Goal: Information Seeking & Learning: Learn about a topic

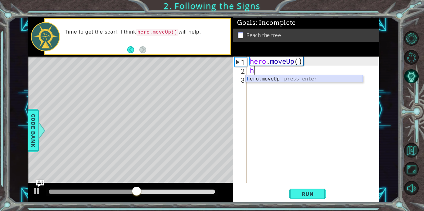
click at [263, 78] on div "h ero.moveUp press enter" at bounding box center [303, 86] width 117 height 22
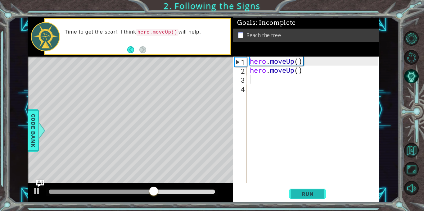
click at [315, 192] on span "Run" at bounding box center [307, 193] width 24 height 6
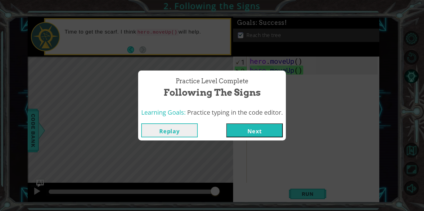
click at [263, 128] on button "Next" at bounding box center [254, 130] width 56 height 14
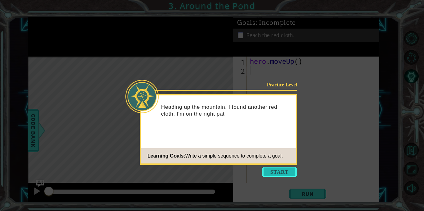
click at [285, 169] on button "Start" at bounding box center [278, 172] width 35 height 10
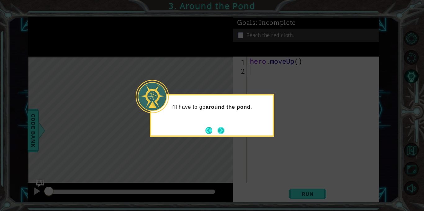
click at [219, 133] on button "Next" at bounding box center [220, 130] width 9 height 9
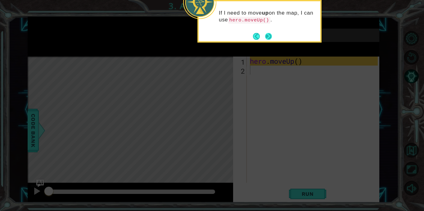
click at [267, 35] on button "Next" at bounding box center [268, 36] width 7 height 7
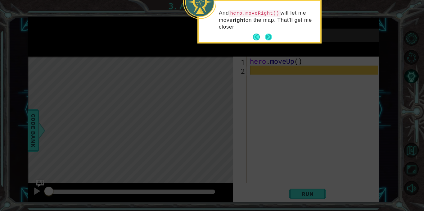
click at [267, 35] on button "Next" at bounding box center [267, 36] width 7 height 7
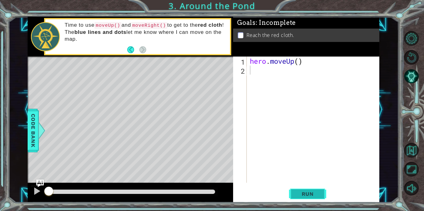
click at [299, 187] on button "Run" at bounding box center [307, 193] width 37 height 15
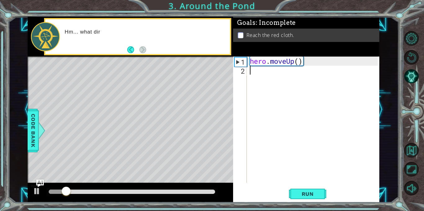
type textarea "h"
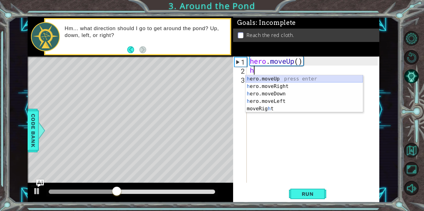
click at [272, 82] on div "h ero.moveUp press enter h ero.moveRight press enter h ero.moveDown press enter…" at bounding box center [303, 101] width 117 height 52
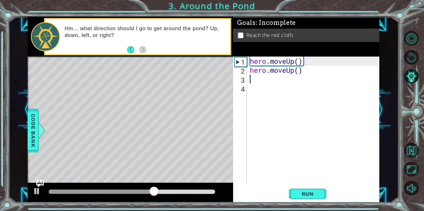
click at [256, 82] on div "hero . moveUp ( ) hero . moveUp ( )" at bounding box center [314, 128] width 132 height 144
type textarea "h"
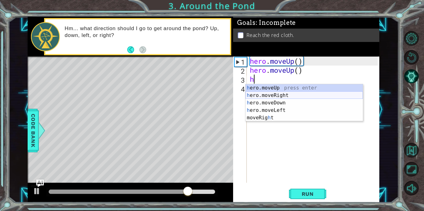
click at [262, 96] on div "h ero.moveUp press enter h ero.moveRight press enter h ero.moveDown press enter…" at bounding box center [303, 110] width 117 height 52
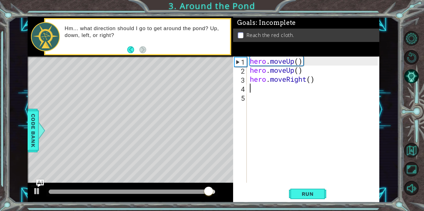
click at [263, 89] on div "hero . moveUp ( ) hero . moveUp ( ) hero . moveRight ( )" at bounding box center [314, 128] width 132 height 144
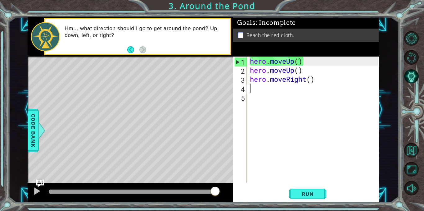
type textarea "h"
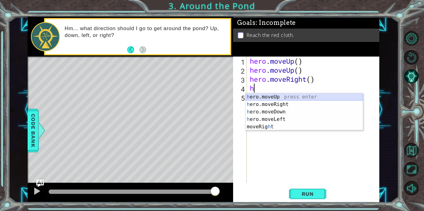
click at [264, 95] on div "h ero.moveUp press enter h ero.moveRight press enter h ero.moveDown press enter…" at bounding box center [303, 119] width 117 height 52
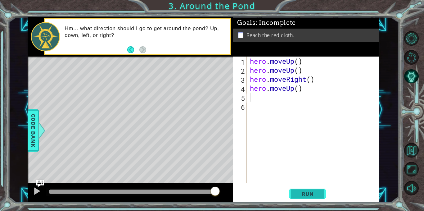
click at [299, 192] on span "Run" at bounding box center [307, 193] width 24 height 6
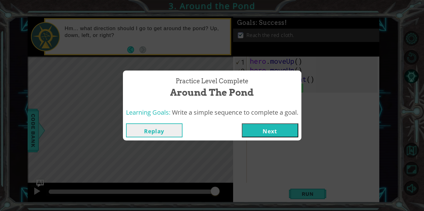
click at [268, 124] on button "Next" at bounding box center [270, 130] width 56 height 14
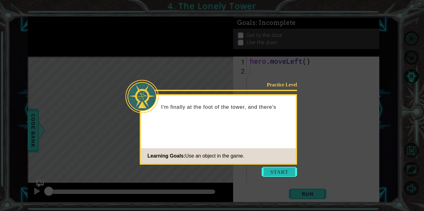
click at [287, 174] on button "Start" at bounding box center [278, 172] width 35 height 10
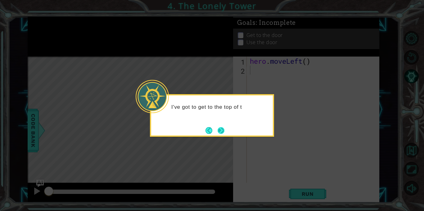
click at [219, 132] on button "Next" at bounding box center [220, 130] width 7 height 7
click at [221, 132] on button "Next" at bounding box center [220, 130] width 7 height 7
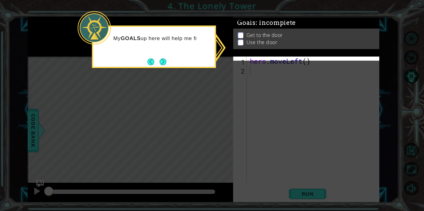
click at [255, 73] on icon at bounding box center [212, 105] width 424 height 211
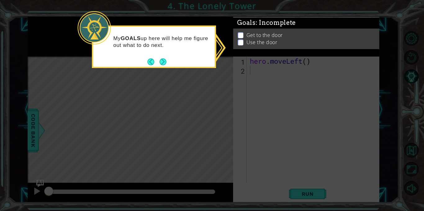
click at [252, 40] on p "Use the door" at bounding box center [261, 43] width 31 height 7
click at [162, 61] on button "Next" at bounding box center [163, 62] width 8 height 8
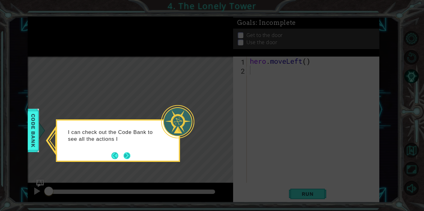
click at [127, 154] on button "Next" at bounding box center [126, 155] width 7 height 7
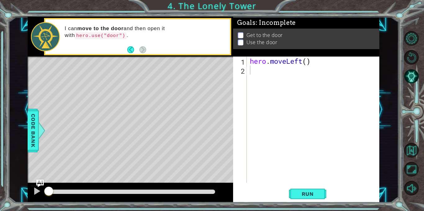
type textarea "hero.moveLeft()"
click at [260, 58] on div "hero . moveLeft ( )" at bounding box center [314, 128] width 132 height 144
click at [262, 75] on div "hero . moveLeft ( )" at bounding box center [314, 128] width 132 height 144
type textarea "h"
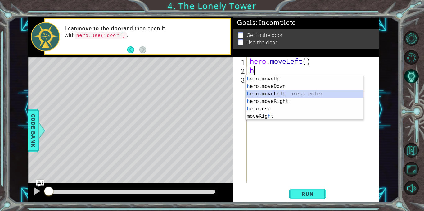
click at [257, 95] on div "h ero.moveUp press enter h ero.moveDown press enter h ero.moveLeft press enter …" at bounding box center [303, 105] width 117 height 60
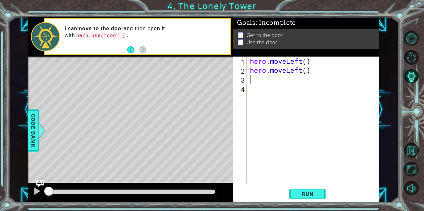
type textarea "h"
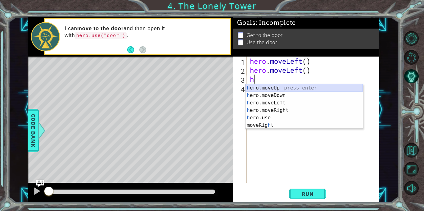
click at [262, 87] on div "h ero.moveUp press enter h ero.moveDown press enter h ero.moveLeft press enter …" at bounding box center [303, 114] width 117 height 60
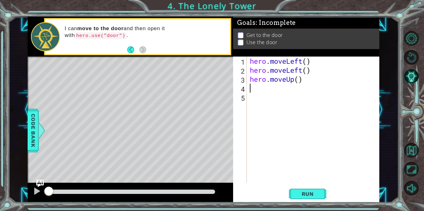
type textarea "h"
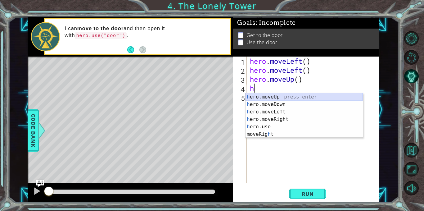
click at [261, 97] on div "h ero.moveUp press enter h ero.moveDown press enter h ero.moveLeft press enter …" at bounding box center [303, 123] width 117 height 60
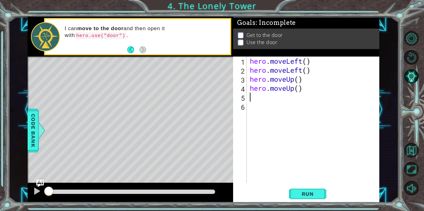
type textarea "h"
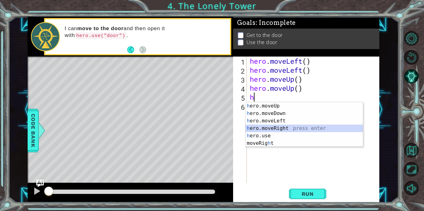
click at [256, 129] on div "h ero.moveUp press enter h ero.moveDown press enter h ero.moveLeft press enter …" at bounding box center [303, 132] width 117 height 60
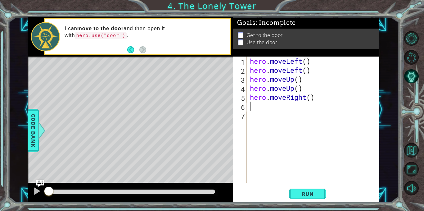
type textarea "h"
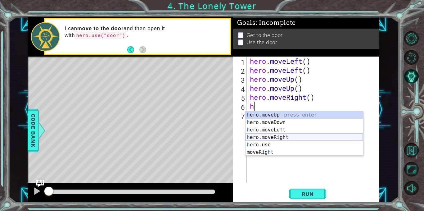
click at [254, 135] on div "h ero.moveUp press enter h ero.moveDown press enter h ero.moveLeft press enter …" at bounding box center [303, 141] width 117 height 60
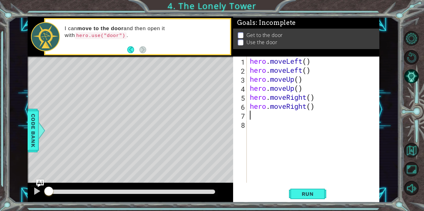
type textarea "h"
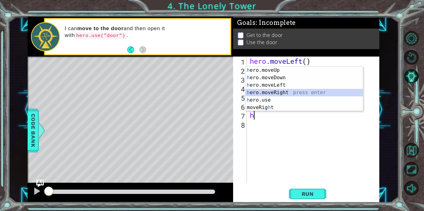
click at [267, 92] on div "h ero.moveUp press enter h ero.moveDown press enter h ero.moveLeft press enter …" at bounding box center [303, 96] width 117 height 60
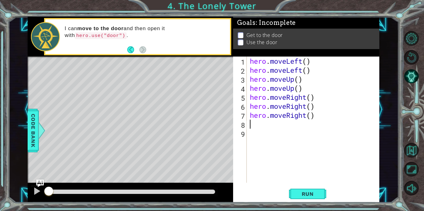
type textarea "h"
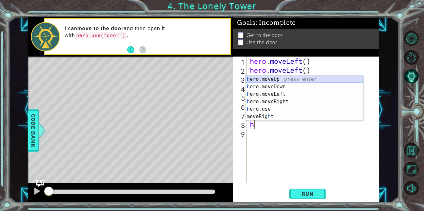
click at [271, 81] on div "h ero.moveUp press enter h ero.moveDown press enter h ero.moveLeft press enter …" at bounding box center [303, 105] width 117 height 60
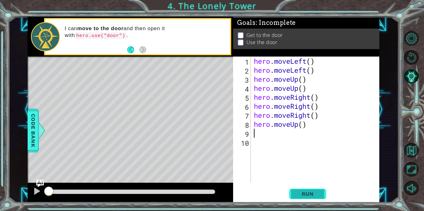
click at [299, 193] on span "Run" at bounding box center [307, 193] width 24 height 6
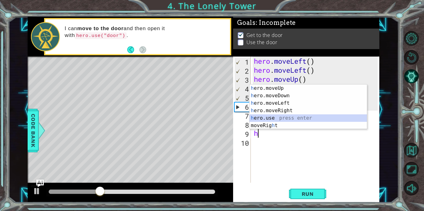
click at [282, 119] on div "h ero.moveUp press enter h ero.moveDown press enter h ero.moveLeft press enter …" at bounding box center [307, 114] width 117 height 60
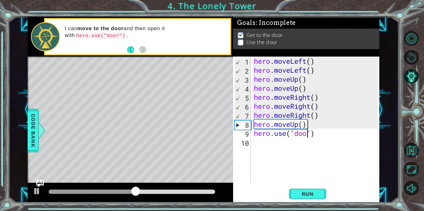
type textarea "hero.use("door")"
click at [319, 187] on button "Run" at bounding box center [307, 193] width 37 height 15
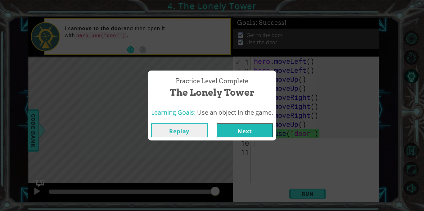
click at [225, 130] on button "Next" at bounding box center [244, 130] width 56 height 14
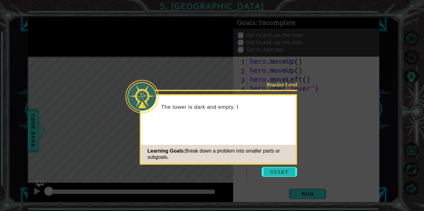
click at [267, 168] on button "Start" at bounding box center [278, 172] width 35 height 10
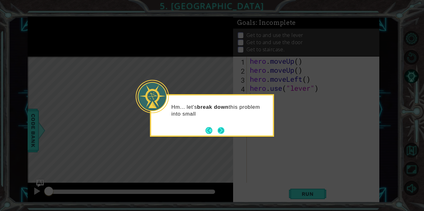
click at [220, 132] on button "Next" at bounding box center [220, 130] width 7 height 7
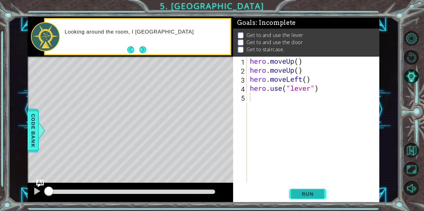
click at [314, 194] on span "Run" at bounding box center [307, 193] width 24 height 6
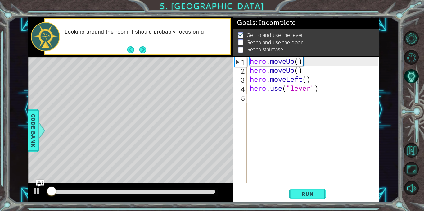
scroll to position [4, 0]
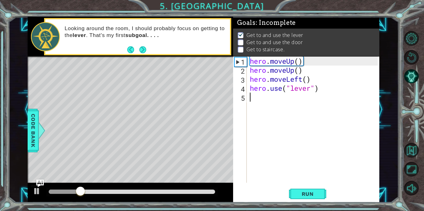
click at [262, 103] on div "hero . moveUp ( ) hero . moveUp ( ) hero . moveLeft ( ) hero . use ( "lever" )" at bounding box center [314, 128] width 132 height 144
type textarea "h"
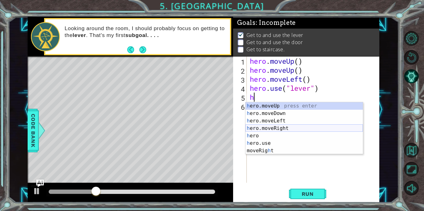
click at [269, 126] on div "h ero.moveUp press enter h ero.moveDown press enter h ero.moveLeft press enter …" at bounding box center [303, 135] width 117 height 67
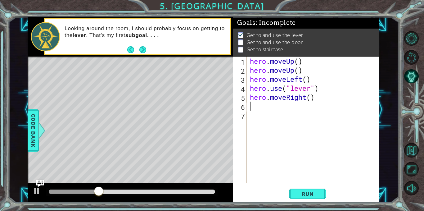
type textarea "h"
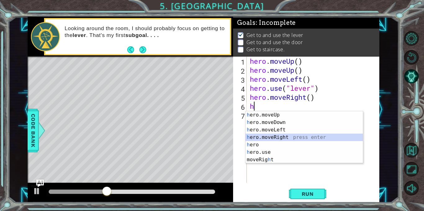
click at [266, 136] on div "h ero.moveUp press enter h ero.moveDown press enter h ero.moveLeft press enter …" at bounding box center [303, 144] width 117 height 67
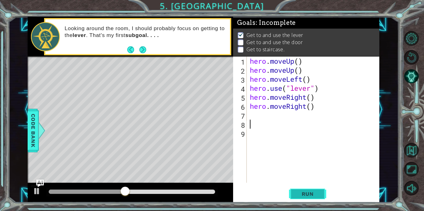
click at [310, 193] on span "Run" at bounding box center [307, 193] width 24 height 6
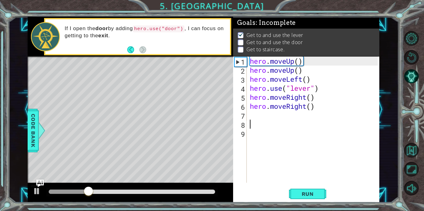
click at [260, 114] on div "hero . moveUp ( ) hero . moveUp ( ) hero . moveLeft ( ) hero . use ( "lever" ) …" at bounding box center [314, 128] width 132 height 144
type textarea "h"
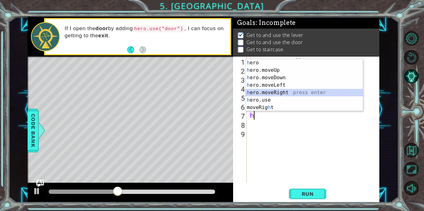
click at [269, 91] on div "h ero press enter h ero.moveUp press enter h ero.moveDown press enter h ero.mov…" at bounding box center [303, 92] width 117 height 67
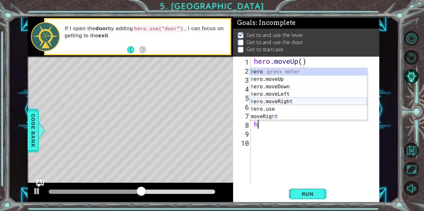
click at [269, 106] on div "h ero press enter h ero.moveUp press enter h ero.moveDown press enter h ero.mov…" at bounding box center [307, 101] width 117 height 67
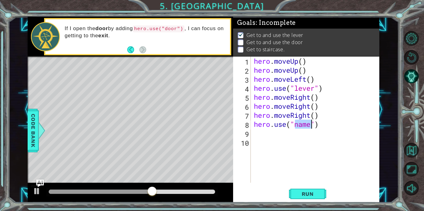
scroll to position [0, 2]
type textarea "hero.use("door")"
click at [289, 140] on div "hero . moveUp ( ) hero . moveUp ( ) hero . moveLeft ( ) hero . use ( "lever" ) …" at bounding box center [316, 128] width 128 height 144
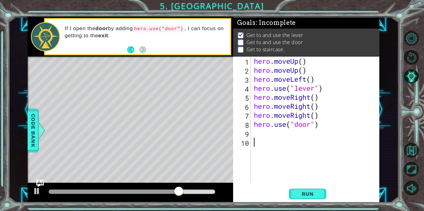
type textarea "h"
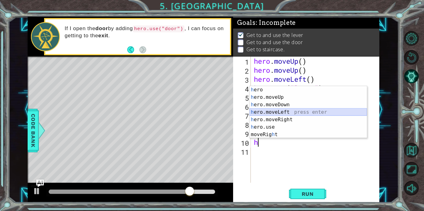
click at [268, 112] on div "h ero press enter h ero.moveUp press enter h ero.moveDown press enter h ero.mov…" at bounding box center [307, 119] width 117 height 67
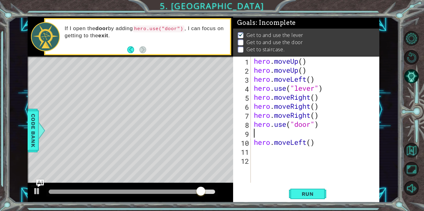
click at [275, 134] on div "hero . moveUp ( ) hero . moveUp ( ) hero . moveLeft ( ) hero . use ( "lever" ) …" at bounding box center [316, 128] width 128 height 144
type textarea "h"
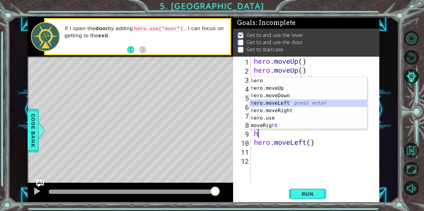
click at [281, 105] on div "h ero press enter h ero.moveUp press enter h ero.moveDown press enter h ero.mov…" at bounding box center [307, 110] width 117 height 67
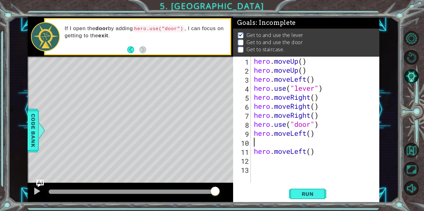
type textarea "h"
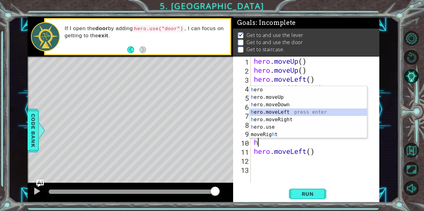
click at [266, 114] on div "h ero press enter h ero.moveUp press enter h ero.moveDown press enter h ero.mov…" at bounding box center [307, 119] width 117 height 67
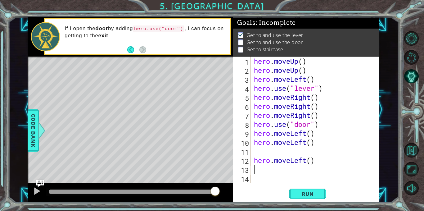
click at [279, 166] on div "hero . moveUp ( ) hero . moveUp ( ) hero . moveLeft ( ) hero . use ( "lever" ) …" at bounding box center [316, 128] width 128 height 144
click at [303, 158] on div "hero . moveUp ( ) hero . moveUp ( ) hero . moveLeft ( ) hero . use ( "lever" ) …" at bounding box center [316, 128] width 128 height 144
click at [305, 158] on div "hero . moveUp ( ) hero . moveUp ( ) hero . moveLeft ( ) hero . use ( "lever" ) …" at bounding box center [316, 128] width 128 height 144
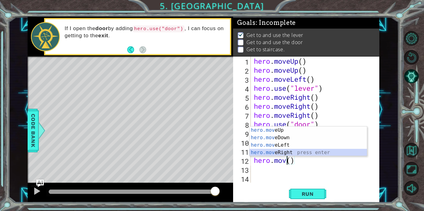
click at [298, 153] on div "hero.mov eUp press enter hero.mov eDown press enter hero.mov eLeft press enter …" at bounding box center [307, 148] width 117 height 45
type textarea "hero.moveRight"
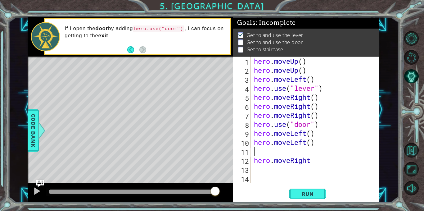
click at [282, 151] on div "hero . moveUp ( ) hero . moveUp ( ) hero . moveLeft ( ) hero . use ( "lever" ) …" at bounding box center [316, 128] width 128 height 144
type textarea "h"
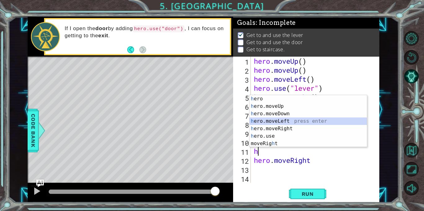
click at [282, 122] on div "h ero press enter h ero.moveUp press enter h ero.moveDown press enter h ero.mov…" at bounding box center [307, 128] width 117 height 67
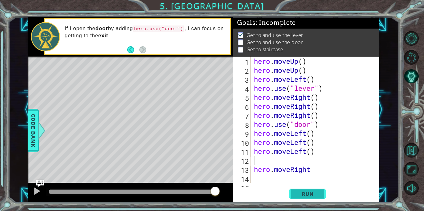
click at [302, 192] on span "Run" at bounding box center [307, 193] width 24 height 6
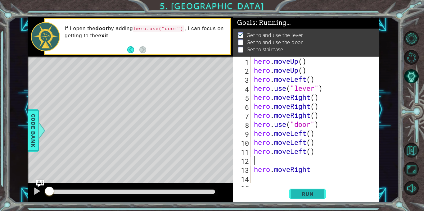
scroll to position [4, 0]
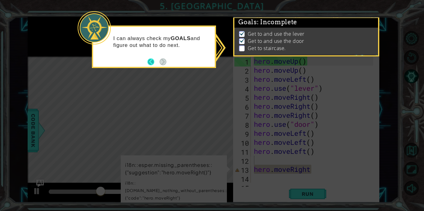
click at [151, 62] on button "Back" at bounding box center [153, 61] width 12 height 7
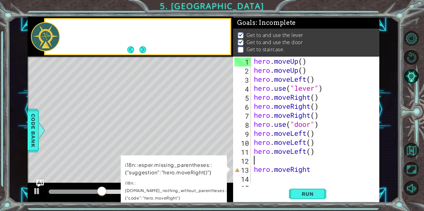
scroll to position [3, 0]
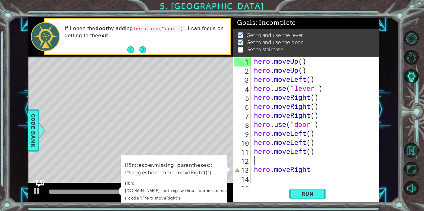
click at [309, 168] on div "hero . moveUp ( ) hero . moveUp ( ) hero . moveLeft ( ) hero . use ( "lever" ) …" at bounding box center [313, 128] width 123 height 144
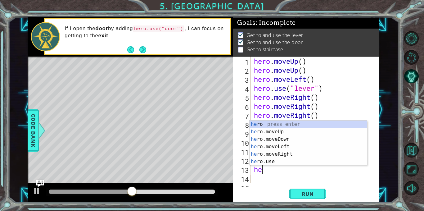
type textarea "h"
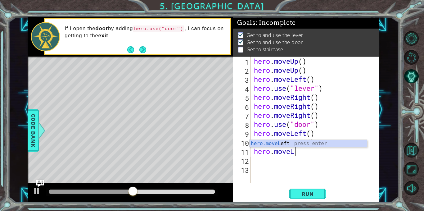
type textarea "hero.m"
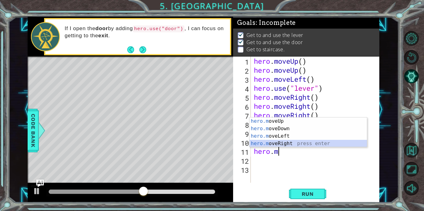
click at [286, 141] on div "hero.m oveUp press enter hero.m oveDown press enter hero.m oveLeft press enter …" at bounding box center [307, 139] width 117 height 45
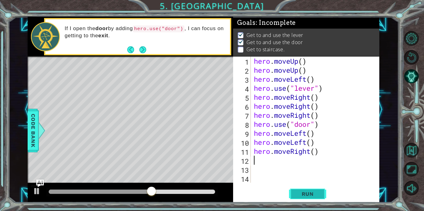
click at [313, 196] on span "Run" at bounding box center [307, 193] width 24 height 6
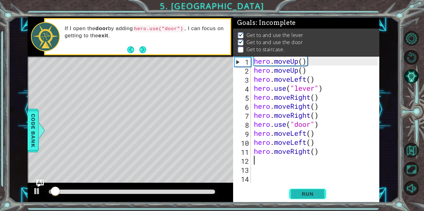
scroll to position [4, 0]
click at [305, 135] on div "hero . moveUp ( ) hero . moveUp ( ) hero . moveLeft ( ) hero . use ( "lever" ) …" at bounding box center [316, 128] width 128 height 144
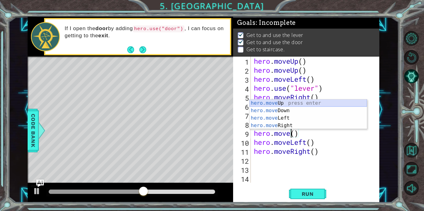
click at [300, 103] on div "hero.move Up press enter hero.move Down press enter hero.move Left press enter …" at bounding box center [307, 121] width 117 height 45
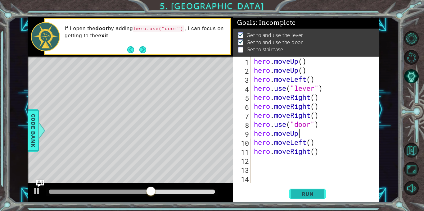
click at [310, 191] on span "Run" at bounding box center [307, 193] width 24 height 6
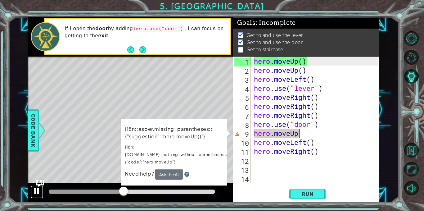
click at [37, 191] on div at bounding box center [37, 191] width 8 height 8
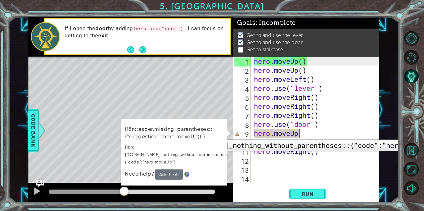
click at [238, 135] on div "9" at bounding box center [242, 133] width 16 height 9
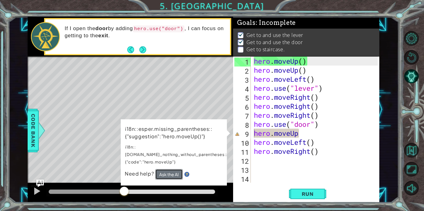
click at [161, 168] on button "Ask the AI" at bounding box center [168, 173] width 28 height 11
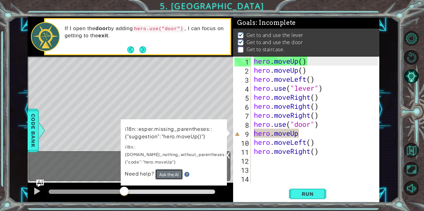
click at [161, 169] on button "Ask the AI" at bounding box center [169, 174] width 28 height 11
click at [161, 168] on button "Ask the AI" at bounding box center [168, 173] width 28 height 11
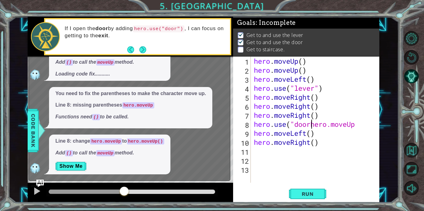
click at [358, 128] on div "hero . moveUp ( ) hero . moveUp ( ) hero . moveLeft ( ) hero . use ( "lever" ) …" at bounding box center [316, 128] width 128 height 144
type textarea "h"
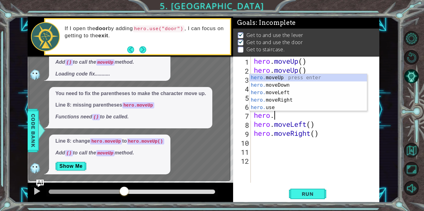
type textarea "h"
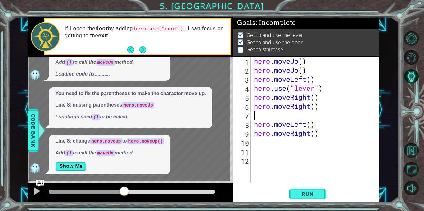
click at [347, 141] on div "hero . moveUp ( ) hero . moveUp ( ) hero . moveLeft ( ) hero . use ( "lever" ) …" at bounding box center [316, 128] width 128 height 144
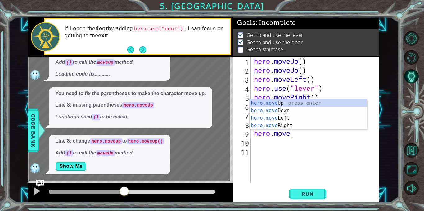
type textarea "h"
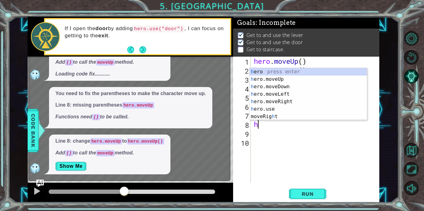
type textarea "h"
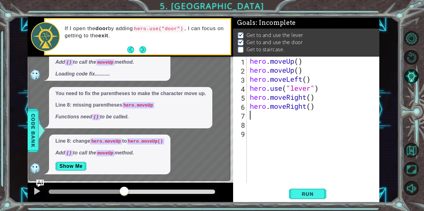
type textarea "hero.moveRight()"
click at [306, 192] on span "Run" at bounding box center [307, 193] width 24 height 6
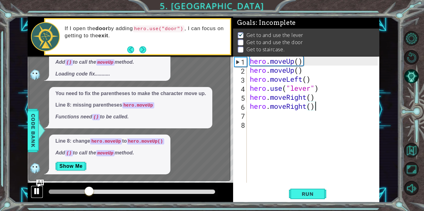
click at [37, 191] on div at bounding box center [37, 191] width 8 height 8
click at [38, 142] on span "Code Bank" at bounding box center [33, 130] width 10 height 38
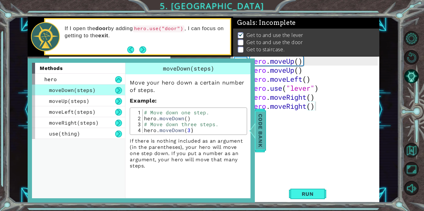
click at [259, 126] on span "Code Bank" at bounding box center [260, 130] width 10 height 38
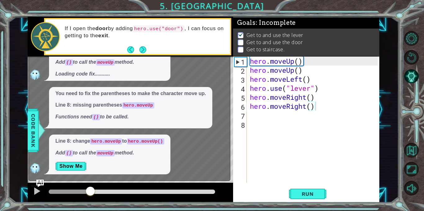
drag, startPoint x: 204, startPoint y: 67, endPoint x: 195, endPoint y: 162, distance: 95.3
click at [195, 162] on div "??? What's wrong? Line 8: change hero.moveUp to hero.moveUp() Add () to call th…" at bounding box center [128, 89] width 198 height 169
drag, startPoint x: 155, startPoint y: 89, endPoint x: 171, endPoint y: 172, distance: 85.1
click at [171, 172] on div "??? What's wrong? Line 8: change hero.moveUp to hero.moveUp() Add () to call th…" at bounding box center [128, 89] width 198 height 169
click at [41, 180] on img "Ask AI" at bounding box center [40, 183] width 8 height 8
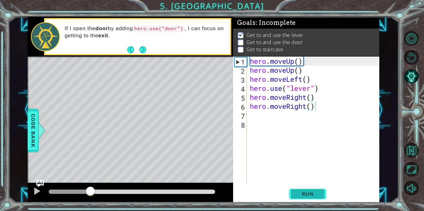
click at [310, 195] on span "Run" at bounding box center [307, 193] width 24 height 6
click at [262, 118] on div "hero . moveUp ( ) hero . moveUp ( ) hero . moveLeft ( ) hero . use ( "lever" ) …" at bounding box center [314, 128] width 132 height 144
type textarea "h"
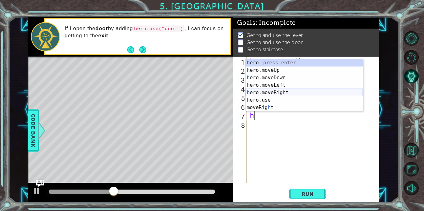
click at [266, 92] on div "h ero press enter h ero.moveUp press enter h ero.moveDown press enter h ero.mov…" at bounding box center [303, 92] width 117 height 67
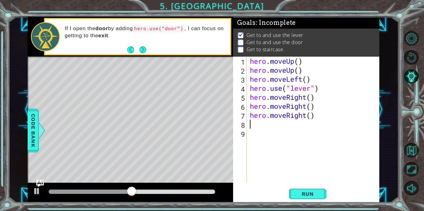
type textarea "h"
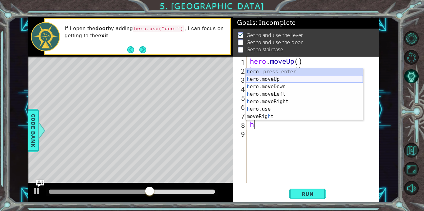
click at [284, 80] on div "h ero press enter h ero.moveUp press enter h ero.moveDown press enter h ero.mov…" at bounding box center [303, 101] width 117 height 67
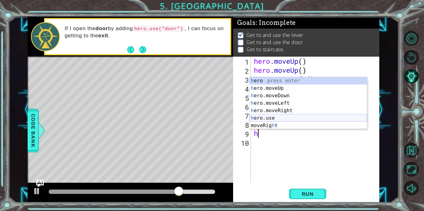
click at [274, 118] on div "h ero press enter h ero.moveUp press enter h ero.moveDown press enter h ero.mov…" at bounding box center [307, 110] width 117 height 67
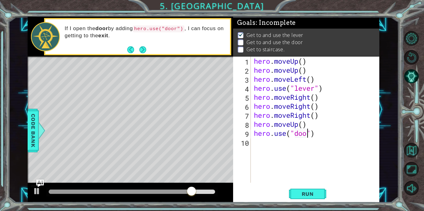
type textarea "hero.use("door")"
click at [309, 193] on span "Run" at bounding box center [307, 193] width 24 height 6
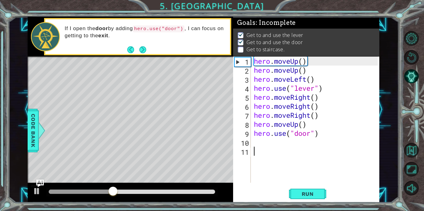
click at [260, 146] on div "hero . moveUp ( ) hero . moveUp ( ) hero . moveLeft ( ) hero . use ( "lever" ) …" at bounding box center [316, 128] width 128 height 144
click at [260, 142] on div "hero . moveUp ( ) hero . moveUp ( ) hero . moveLeft ( ) hero . use ( "lever" ) …" at bounding box center [316, 128] width 128 height 144
type textarea "h"
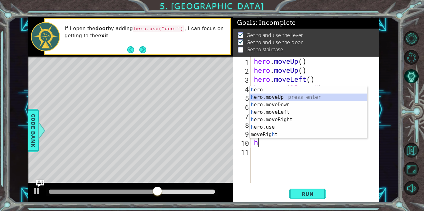
click at [268, 98] on div "h ero press enter h ero.moveUp press enter h ero.moveDown press enter h ero.mov…" at bounding box center [307, 119] width 117 height 67
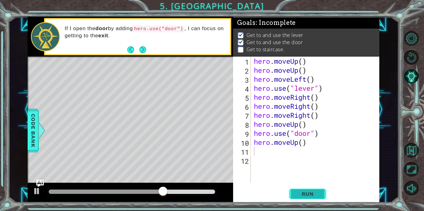
click at [305, 192] on span "Run" at bounding box center [307, 193] width 24 height 6
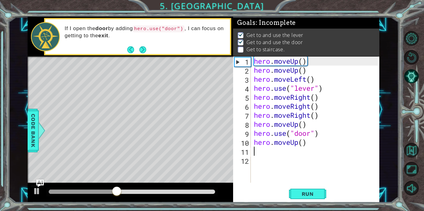
type textarea "h"
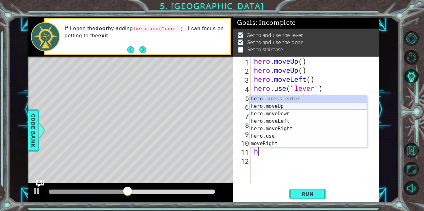
click at [262, 106] on div "h ero press enter h ero.moveUp press enter h ero.moveDown press enter h ero.mov…" at bounding box center [307, 128] width 117 height 67
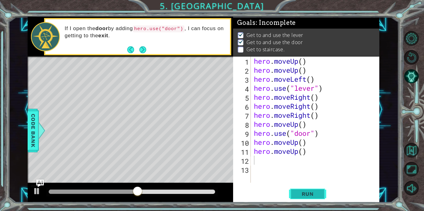
click at [311, 193] on span "Run" at bounding box center [307, 193] width 24 height 6
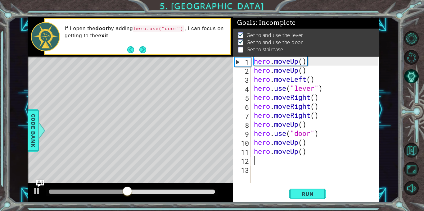
type textarea "h"
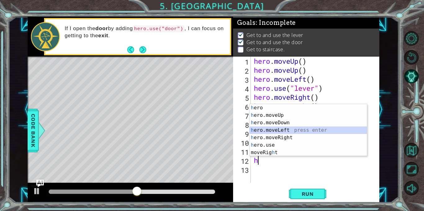
click at [293, 131] on div "h ero press enter h ero.moveUp press enter h ero.moveDown press enter h ero.mov…" at bounding box center [307, 137] width 117 height 67
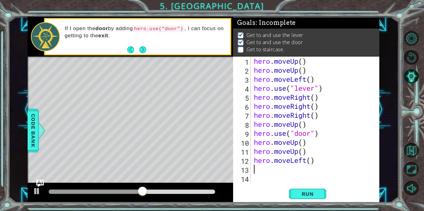
type textarea "h"
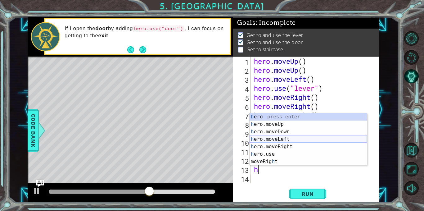
click at [293, 136] on div "h ero press enter h ero.moveUp press enter h ero.moveDown press enter h ero.mov…" at bounding box center [307, 146] width 117 height 67
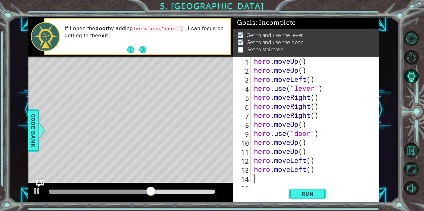
scroll to position [9, 0]
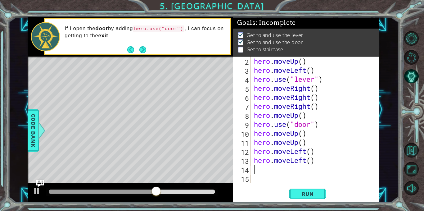
type textarea "h"
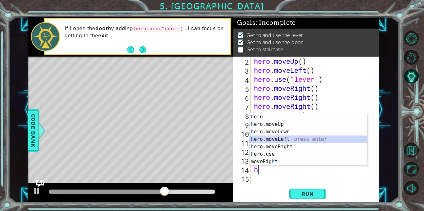
click at [299, 140] on div "h ero press enter h ero.moveUp press enter h ero.moveDown press enter h ero.mov…" at bounding box center [307, 146] width 117 height 67
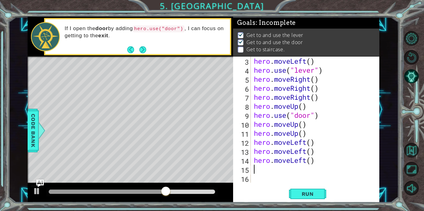
scroll to position [18, 0]
type textarea "h"
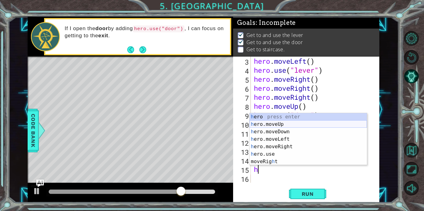
click at [296, 127] on div "h ero press enter h ero.moveUp press enter h ero.moveDown press enter h ero.mov…" at bounding box center [307, 146] width 117 height 67
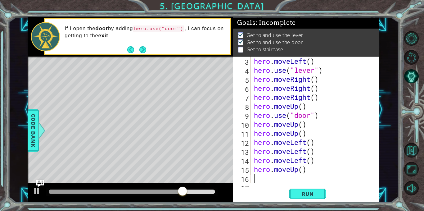
scroll to position [27, 0]
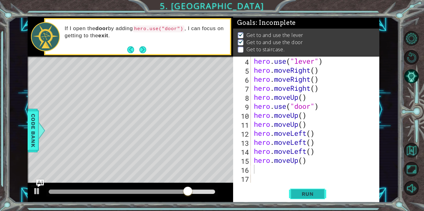
click at [301, 192] on span "Run" at bounding box center [307, 193] width 24 height 6
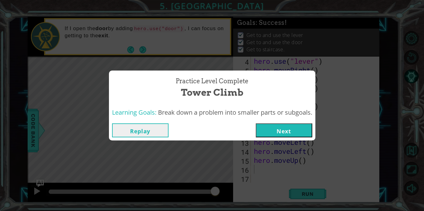
click at [286, 131] on button "Next" at bounding box center [283, 130] width 56 height 14
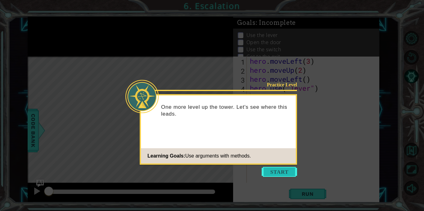
click at [274, 171] on button "Start" at bounding box center [278, 172] width 35 height 10
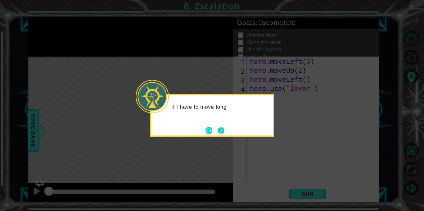
click at [220, 128] on button "Next" at bounding box center [221, 130] width 8 height 8
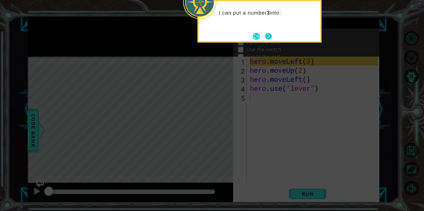
click at [269, 35] on button "Next" at bounding box center [269, 36] width 10 height 10
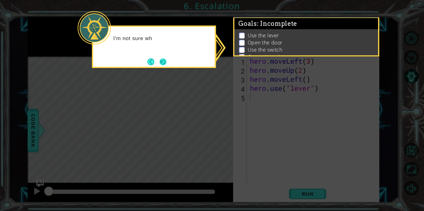
click at [164, 63] on button "Next" at bounding box center [162, 61] width 7 height 7
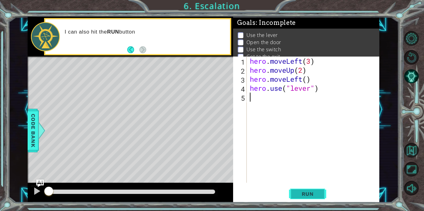
click at [312, 193] on span "Run" at bounding box center [307, 193] width 24 height 6
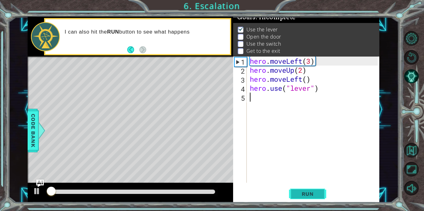
scroll to position [7, 0]
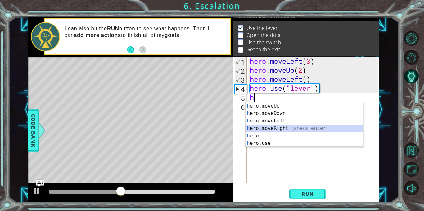
click at [264, 127] on div "h ero.moveUp press enter h ero.moveDown press enter h ero.moveLeft press enter …" at bounding box center [303, 132] width 117 height 60
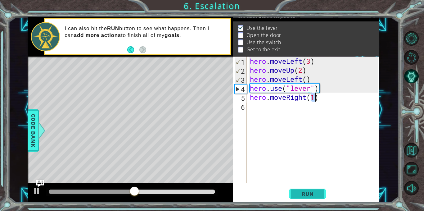
click at [292, 191] on button "Run" at bounding box center [307, 193] width 37 height 15
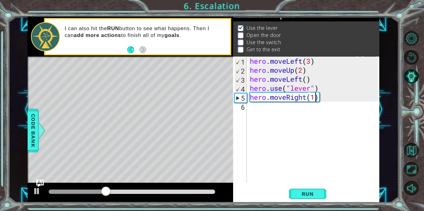
click at [303, 98] on div "hero . moveLeft ( 3 ) hero . moveUp ( 2 ) hero . moveLeft ( ) hero . use ( "lev…" at bounding box center [314, 128] width 132 height 144
click at [305, 98] on div "hero . moveLeft ( 3 ) hero . moveUp ( 2 ) hero . moveLeft ( ) hero . use ( "lev…" at bounding box center [314, 128] width 132 height 144
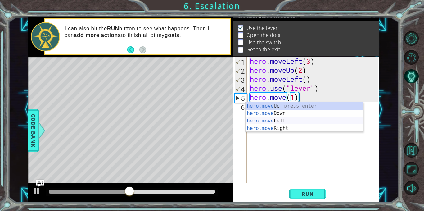
click at [303, 121] on div "hero.move Up press enter hero.move Down press enter hero.move Left press enter …" at bounding box center [303, 124] width 117 height 45
type textarea "hero.moveLeft(1)(1)"
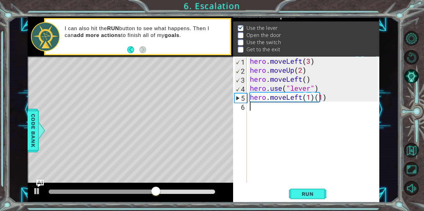
click at [298, 118] on div "hero . moveLeft ( 3 ) hero . moveUp ( 2 ) hero . moveLeft ( ) hero . use ( "lev…" at bounding box center [314, 128] width 132 height 144
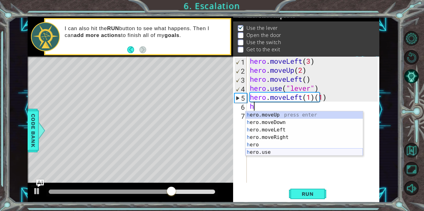
click at [298, 153] on div "h ero.moveUp press enter h ero.moveDown press enter h ero.moveLeft press enter …" at bounding box center [303, 141] width 117 height 60
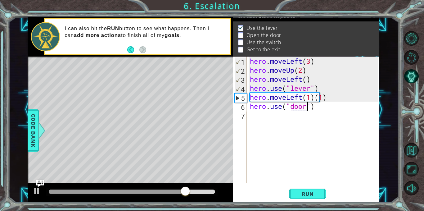
scroll to position [0, 3]
click at [300, 186] on button "Run" at bounding box center [307, 193] width 37 height 15
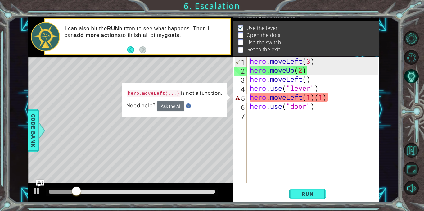
click at [328, 99] on div "hero . moveLeft ( 3 ) hero . moveUp ( 2 ) hero . moveLeft ( ) hero . use ( "lev…" at bounding box center [314, 128] width 132 height 144
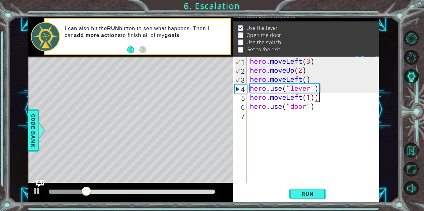
type textarea "hero.moveLeft(1)"
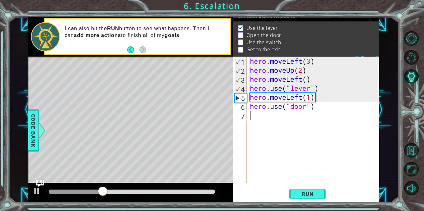
click at [262, 122] on div "hero . moveLeft ( 3 ) hero . moveUp ( 2 ) hero . moveLeft ( ) hero . use ( "lev…" at bounding box center [314, 128] width 132 height 144
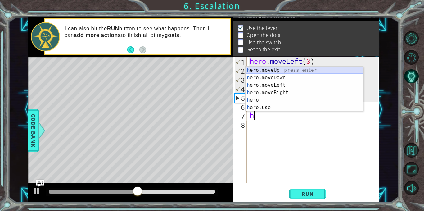
click at [270, 70] on div "h ero.moveUp press enter h ero.moveDown press enter h ero.moveLeft press enter …" at bounding box center [303, 96] width 117 height 60
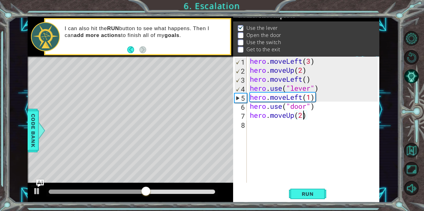
scroll to position [0, 2]
type textarea "hero.moveUp(2)"
click at [313, 191] on span "Run" at bounding box center [307, 193] width 24 height 6
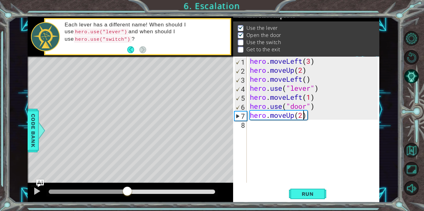
drag, startPoint x: 72, startPoint y: 190, endPoint x: 127, endPoint y: 181, distance: 56.2
click at [127, 181] on div "methods hero moveDown(steps) moveUp(steps) moveLeft(steps) moveRight(steps) use…" at bounding box center [203, 109] width 351 height 185
click at [38, 192] on div at bounding box center [37, 191] width 8 height 8
click at [253, 130] on div "hero . moveLeft ( 3 ) hero . moveUp ( 2 ) hero . moveLeft ( ) hero . use ( "lev…" at bounding box center [314, 128] width 132 height 144
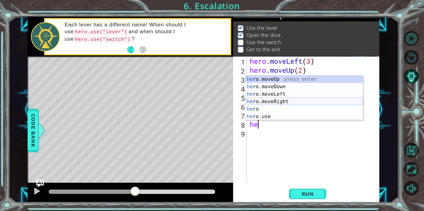
click at [265, 99] on div "he ro.moveUp press enter he ro.moveDown press enter he ro.moveLeft press enter …" at bounding box center [303, 105] width 117 height 60
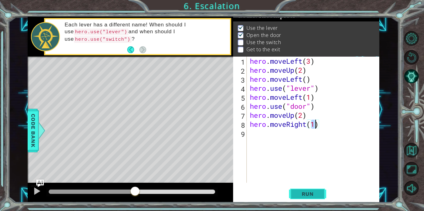
type textarea "hero.moveRight(1)"
click at [318, 193] on span "Run" at bounding box center [307, 193] width 24 height 6
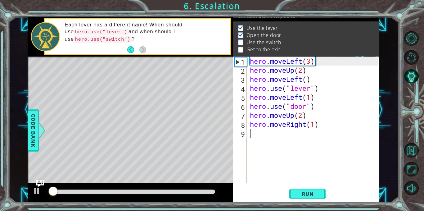
click at [269, 137] on div "hero . moveLeft ( 3 ) hero . moveUp ( 2 ) hero . moveLeft ( ) hero . use ( "lev…" at bounding box center [314, 128] width 132 height 144
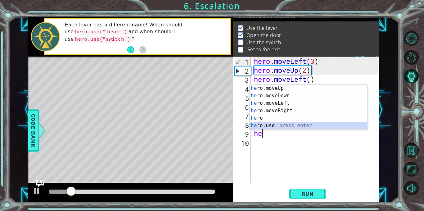
click at [277, 125] on div "he ro.moveUp press enter he ro.moveDown press enter he ro.moveLeft press enter …" at bounding box center [307, 114] width 117 height 60
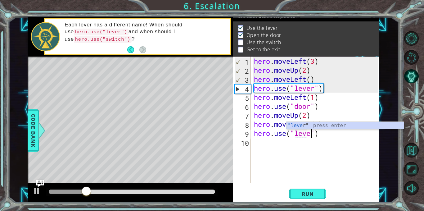
scroll to position [0, 3]
type textarea "hero.use("lever")"
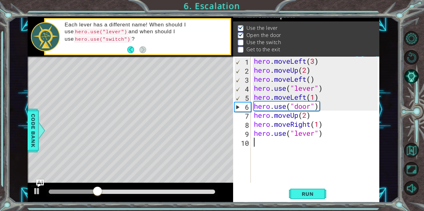
click at [282, 148] on div "hero . moveLeft ( 3 ) hero . moveUp ( 2 ) hero . moveLeft ( ) hero . use ( "lev…" at bounding box center [316, 128] width 128 height 144
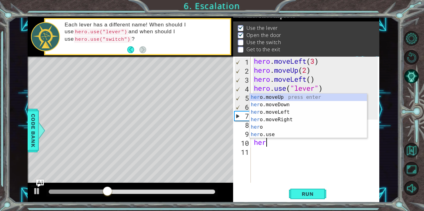
scroll to position [0, 0]
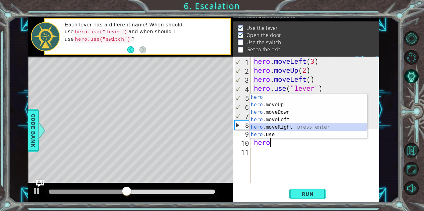
click at [277, 127] on div "hero press enter hero .moveUp press enter hero .moveDown press enter hero .move…" at bounding box center [307, 123] width 117 height 60
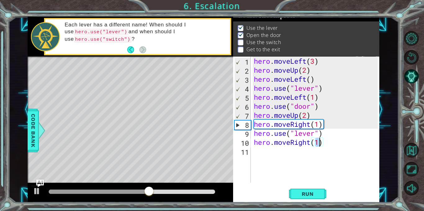
click at [315, 135] on div "hero . moveLeft ( 3 ) hero . moveUp ( 2 ) hero . moveLeft ( ) hero . use ( "lev…" at bounding box center [316, 128] width 128 height 144
type textarea "hero.use("switch")"
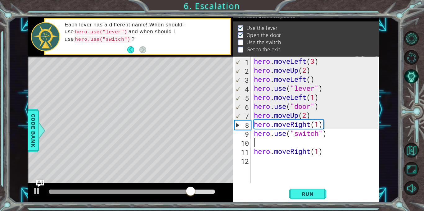
scroll to position [0, 0]
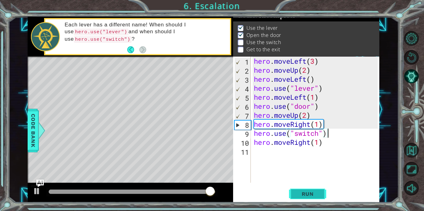
click at [302, 193] on span "Run" at bounding box center [307, 193] width 24 height 6
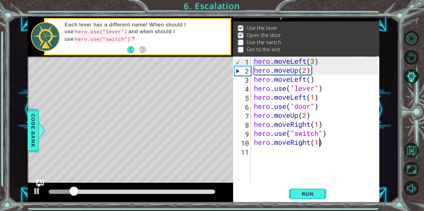
click at [317, 142] on div "hero . moveLeft ( 3 ) hero . moveUp ( 2 ) hero . moveLeft ( ) hero . use ( "lev…" at bounding box center [316, 128] width 128 height 144
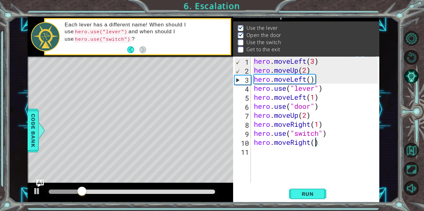
type textarea "hero.moveRight(2)"
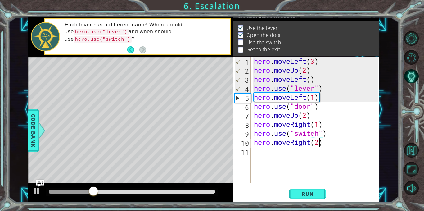
click at [291, 161] on div "hero . moveLeft ( 3 ) hero . moveUp ( 2 ) hero . moveLeft ( ) hero . use ( "lev…" at bounding box center [316, 128] width 128 height 144
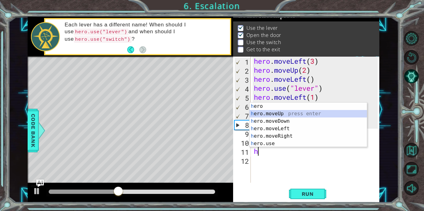
click at [276, 112] on div "h ero press enter h ero.moveUp press enter h ero.moveDown press enter h ero.mov…" at bounding box center [307, 132] width 117 height 60
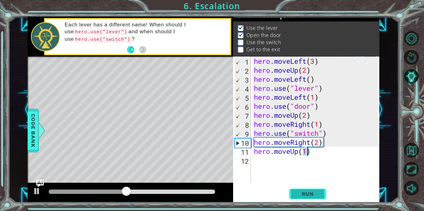
type textarea "hero.moveUp(1)"
click at [306, 194] on span "Run" at bounding box center [307, 193] width 24 height 6
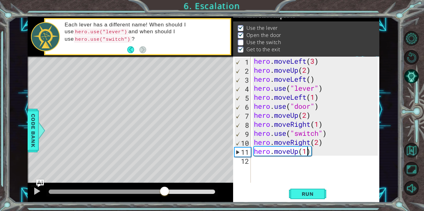
drag, startPoint x: 112, startPoint y: 192, endPoint x: 164, endPoint y: 189, distance: 52.8
click at [164, 189] on div at bounding box center [164, 191] width 11 height 11
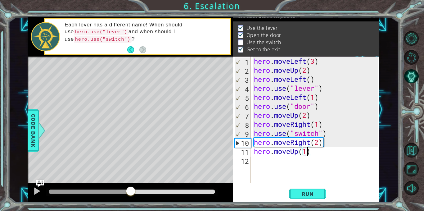
drag, startPoint x: 212, startPoint y: 192, endPoint x: 130, endPoint y: 196, distance: 82.0
click at [130, 196] on div at bounding box center [130, 191] width 11 height 11
click at [300, 195] on span "Run" at bounding box center [307, 193] width 24 height 6
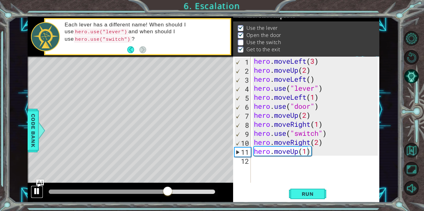
click at [38, 190] on div at bounding box center [37, 191] width 8 height 8
click at [291, 160] on div "hero . moveLeft ( 3 ) hero . moveUp ( 2 ) hero . moveLeft ( ) hero . use ( "lev…" at bounding box center [316, 128] width 128 height 144
click at [298, 189] on button "Run" at bounding box center [307, 193] width 37 height 15
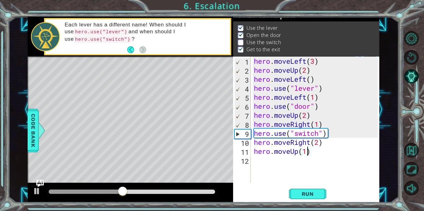
click at [308, 153] on div "hero . moveLeft ( 3 ) hero . moveUp ( 2 ) hero . moveLeft ( ) hero . use ( "lev…" at bounding box center [316, 128] width 128 height 144
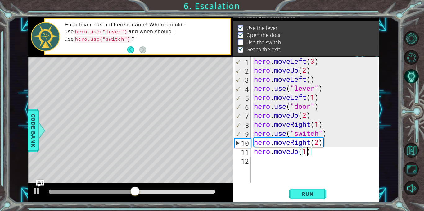
scroll to position [0, 2]
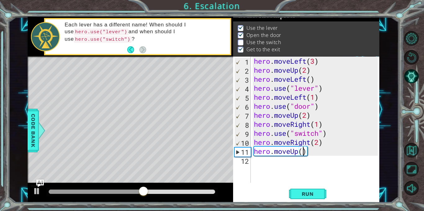
type textarea "hero.moveUp(2)"
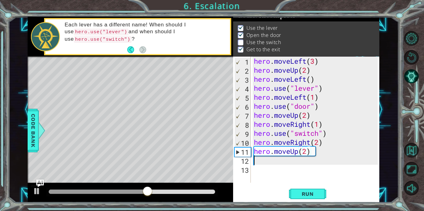
scroll to position [0, 0]
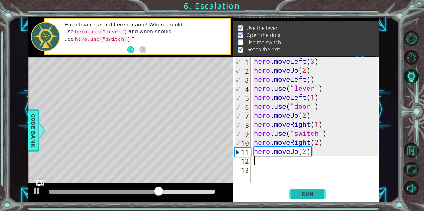
click at [322, 194] on button "Run" at bounding box center [307, 193] width 37 height 15
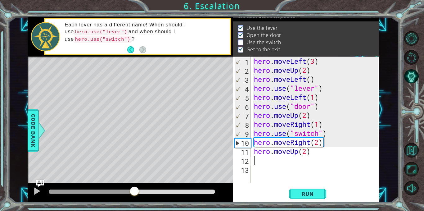
drag, startPoint x: 59, startPoint y: 190, endPoint x: 135, endPoint y: 185, distance: 76.4
click at [135, 186] on div at bounding box center [134, 191] width 11 height 11
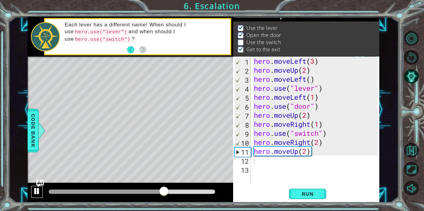
click at [35, 192] on div at bounding box center [37, 191] width 8 height 8
click at [306, 153] on div "hero . moveLeft ( 3 ) hero . moveUp ( 2 ) hero . moveLeft ( ) hero . use ( "lev…" at bounding box center [316, 128] width 128 height 144
click at [318, 143] on div "hero . moveLeft ( 3 ) hero . moveUp ( 2 ) hero . moveLeft ( ) hero . use ( "lev…" at bounding box center [316, 128] width 128 height 144
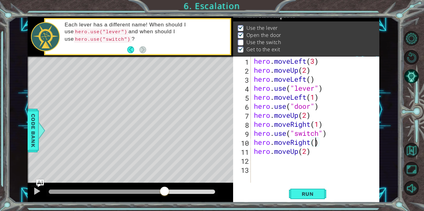
scroll to position [0, 3]
click at [307, 150] on div "hero . moveLeft ( 3 ) hero . moveUp ( 2 ) hero . moveLeft ( ) hero . use ( "lev…" at bounding box center [316, 128] width 128 height 144
type textarea "hero.moveUp(1)"
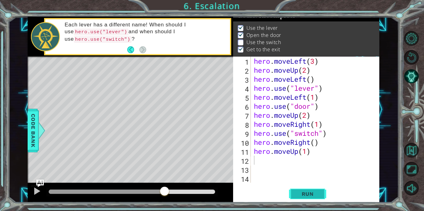
click at [314, 194] on span "Run" at bounding box center [307, 193] width 24 height 6
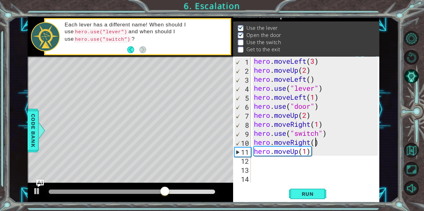
click at [314, 144] on div "hero . moveLeft ( 3 ) hero . moveUp ( 2 ) hero . moveLeft ( ) hero . use ( "lev…" at bounding box center [316, 128] width 128 height 144
type textarea "hero.moveRight(1)"
click at [312, 190] on span "Run" at bounding box center [307, 193] width 24 height 6
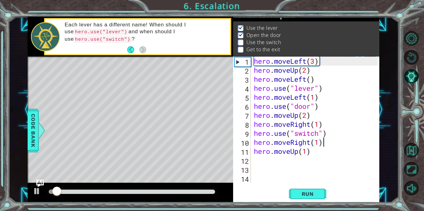
click at [143, 190] on div at bounding box center [132, 191] width 166 height 4
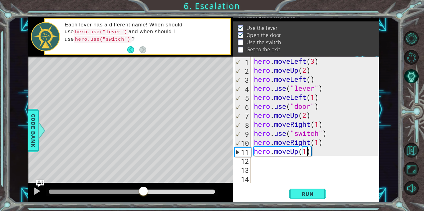
click at [306, 149] on div "hero . moveLeft ( 3 ) hero . moveUp ( 2 ) hero . moveLeft ( ) hero . use ( "lev…" at bounding box center [316, 128] width 128 height 144
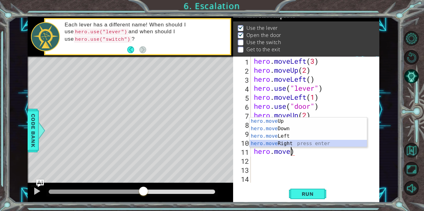
click at [304, 145] on div "hero.move Up press enter hero.move Down press enter hero.move Left press enter …" at bounding box center [307, 139] width 117 height 45
type textarea "hero.moveRight(1)"
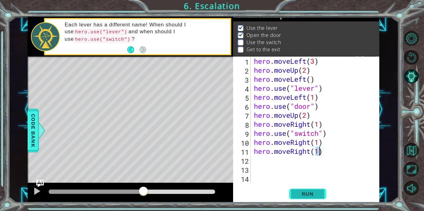
click at [314, 194] on span "Run" at bounding box center [307, 193] width 24 height 6
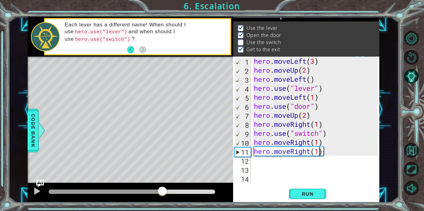
click at [162, 193] on div at bounding box center [132, 191] width 166 height 4
click at [286, 164] on div "hero . moveLeft ( 3 ) hero . moveUp ( 2 ) hero . moveLeft ( ) hero . use ( "lev…" at bounding box center [316, 128] width 128 height 144
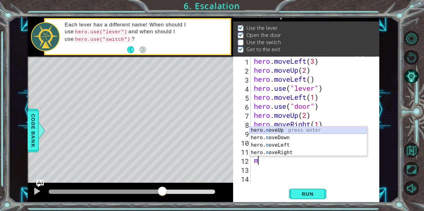
click at [297, 131] on div "hero. m oveUp press enter hero. m oveDown press enter hero. m oveLeft press ent…" at bounding box center [307, 148] width 117 height 45
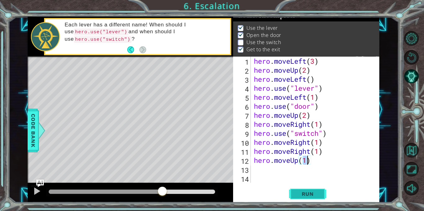
click at [313, 194] on span "Run" at bounding box center [307, 193] width 24 height 6
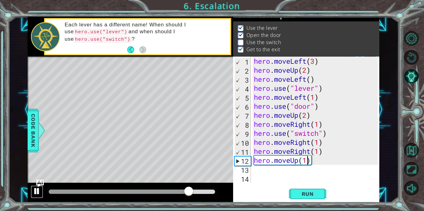
click at [33, 192] on div at bounding box center [37, 191] width 8 height 8
drag, startPoint x: 118, startPoint y: 129, endPoint x: 122, endPoint y: 117, distance: 12.9
click at [122, 117] on div "Level Map" at bounding box center [171, 147] width 286 height 183
click at [296, 197] on span "Run" at bounding box center [307, 193] width 24 height 6
click at [318, 123] on div "hero . moveLeft ( 3 ) hero . moveUp ( 2 ) hero . moveLeft ( ) hero . use ( "lev…" at bounding box center [316, 128] width 128 height 144
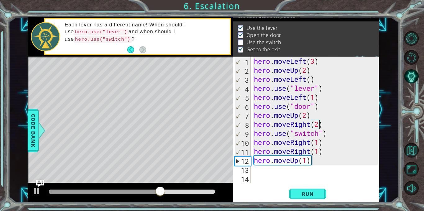
type textarea "hero.moveRight(2)"
click at [314, 194] on span "Run" at bounding box center [307, 193] width 24 height 6
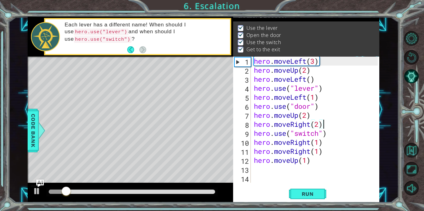
click at [91, 191] on div at bounding box center [132, 191] width 166 height 4
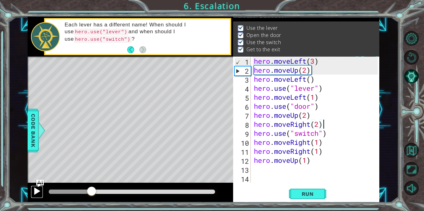
click at [38, 194] on div at bounding box center [37, 191] width 8 height 8
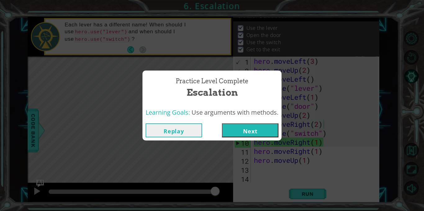
click at [244, 126] on button "Next" at bounding box center [250, 130] width 56 height 14
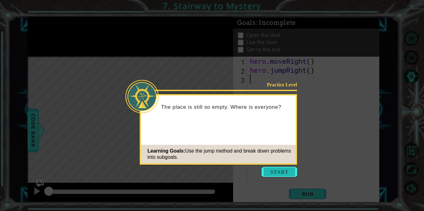
click at [284, 169] on button "Start" at bounding box center [278, 172] width 35 height 10
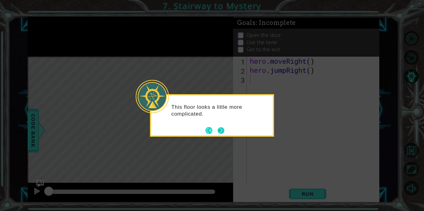
drag, startPoint x: 300, startPoint y: 195, endPoint x: 217, endPoint y: 128, distance: 105.8
click at [217, 128] on button "Next" at bounding box center [220, 130] width 7 height 7
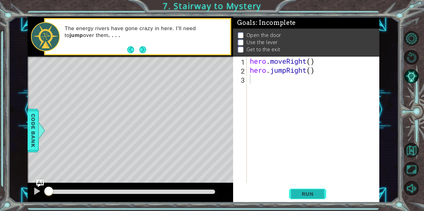
click at [312, 195] on span "Run" at bounding box center [307, 193] width 24 height 6
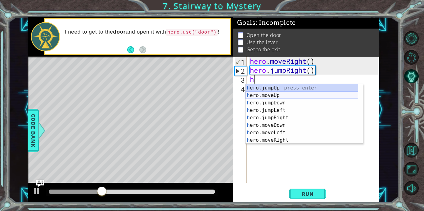
click at [269, 95] on div "h ero.jumpUp press enter h ero.moveUp press enter h ero.jumpDown press enter h …" at bounding box center [301, 121] width 113 height 74
type textarea "hero.moveUp(1)"
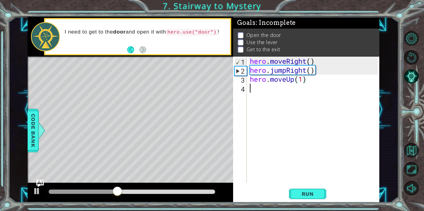
click at [268, 97] on div "hero . moveRight ( ) hero . jumpRight ( ) hero . moveUp ( 1 )" at bounding box center [314, 128] width 132 height 144
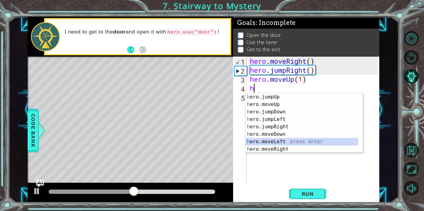
click at [268, 140] on div "h ero.jumpUp press enter h ero.moveUp press enter h ero.jumpDown press enter h …" at bounding box center [301, 130] width 113 height 74
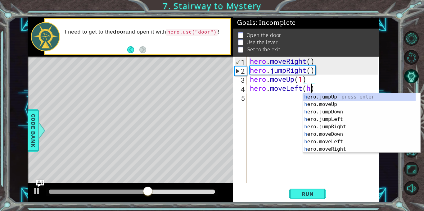
scroll to position [0, 3]
click at [311, 106] on div "h ero.jumpUp press enter h ero.moveUp press enter h ero.jumpDown press enter h …" at bounding box center [359, 130] width 113 height 74
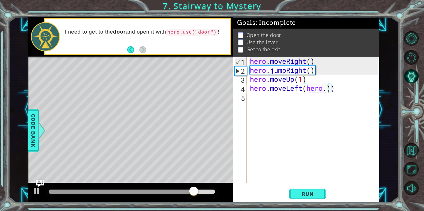
type textarea "hero.moveLeft(hero))"
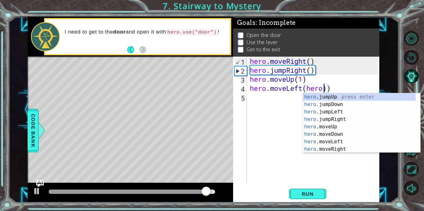
click at [276, 96] on div "hero . moveRight ( ) hero . jumpRight ( ) hero . moveUp ( 1 ) hero . moveLeft (…" at bounding box center [314, 128] width 132 height 144
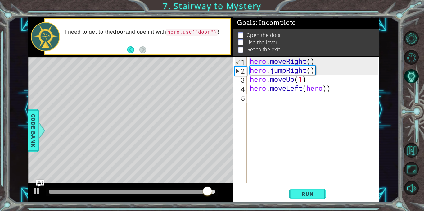
scroll to position [0, 0]
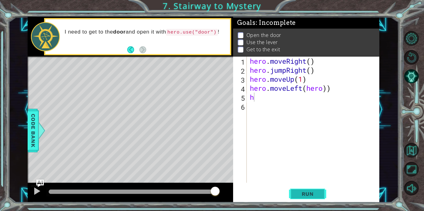
click at [310, 192] on span "Run" at bounding box center [307, 193] width 24 height 6
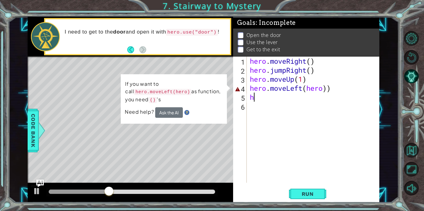
click at [326, 88] on div "hero . moveRight ( ) hero . jumpRight ( ) hero . moveUp ( 1 ) hero . moveLeft (…" at bounding box center [314, 128] width 132 height 144
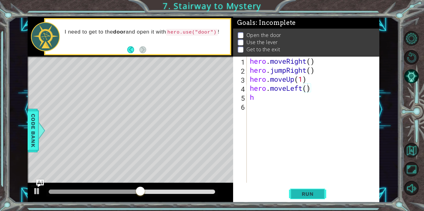
click at [311, 189] on button "Run" at bounding box center [307, 193] width 37 height 15
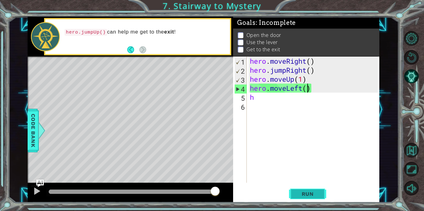
click at [302, 191] on span "Run" at bounding box center [307, 193] width 24 height 6
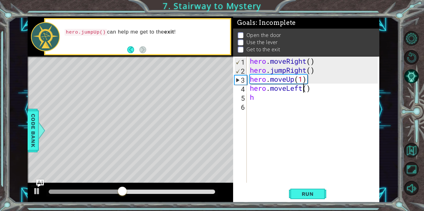
click at [301, 89] on div "hero . moveRight ( ) hero . jumpRight ( ) hero . moveUp ( 1 ) hero . moveLeft (…" at bounding box center [314, 128] width 132 height 144
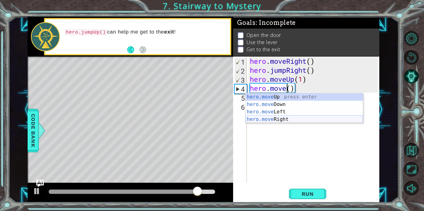
click at [297, 119] on div "hero.move Up press enter hero.move Down press enter hero.move Left press enter …" at bounding box center [303, 115] width 117 height 45
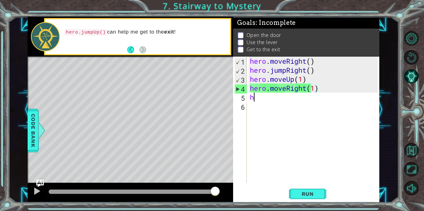
click at [255, 99] on div "hero . moveRight ( ) hero . jumpRight ( ) hero . moveUp ( 1 ) hero . moveRight …" at bounding box center [314, 128] width 132 height 144
click at [296, 189] on button "Run" at bounding box center [307, 193] width 37 height 15
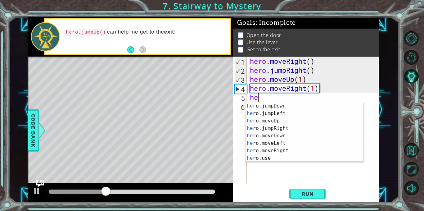
scroll to position [7, 0]
click at [317, 158] on div "he ro.jumpDown press enter he ro.jumpLeft press enter he ro.moveUp press enter …" at bounding box center [301, 139] width 113 height 74
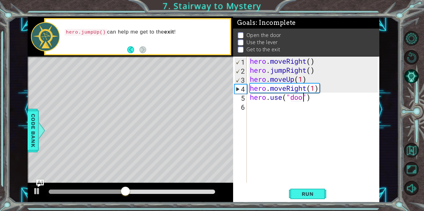
type textarea "hero.use("door")"
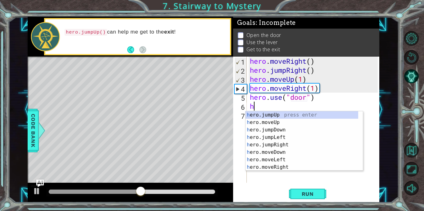
scroll to position [0, 0]
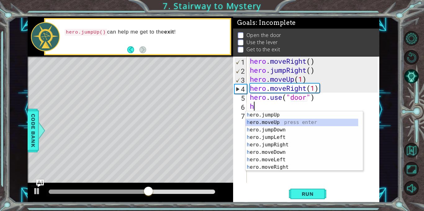
click at [275, 123] on div "h ero.jumpUp press enter h ero.moveUp press enter h ero.jumpDown press enter h …" at bounding box center [301, 148] width 113 height 74
type textarea "hero.moveUp(1)"
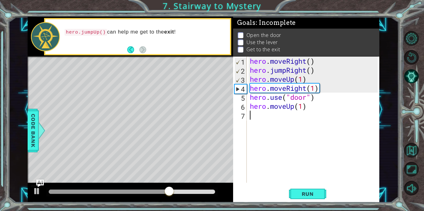
click at [261, 117] on div "hero . moveRight ( ) hero . jumpRight ( ) hero . moveUp ( 1 ) hero . moveRight …" at bounding box center [314, 128] width 132 height 144
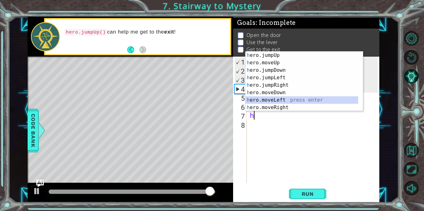
click at [260, 100] on div "h ero.jumpUp press enter h ero.moveUp press enter h ero.jumpDown press enter h …" at bounding box center [301, 88] width 113 height 74
type textarea "hero.moveLeft(1)"
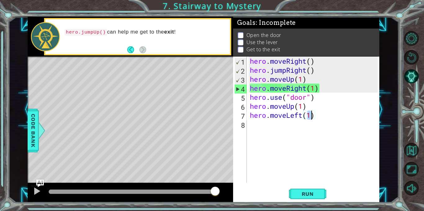
click at [251, 127] on div "hero . moveRight ( ) hero . jumpRight ( ) hero . moveUp ( 1 ) hero . moveRight …" at bounding box center [314, 128] width 132 height 144
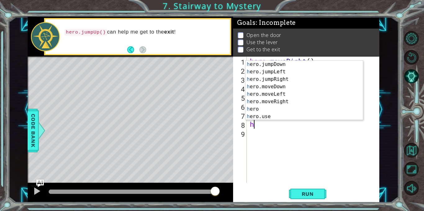
scroll to position [15, 0]
click at [309, 116] on div "h ero.jumpDown press enter h ero.jumpLeft press enter h ero.jumpRight press ent…" at bounding box center [301, 97] width 113 height 74
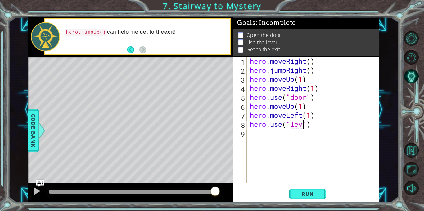
scroll to position [0, 3]
type textarea "hero.use("lever")"
click at [258, 136] on div "hero . moveRight ( ) hero . jumpRight ( ) hero . moveUp ( 1 ) hero . moveRight …" at bounding box center [314, 128] width 132 height 144
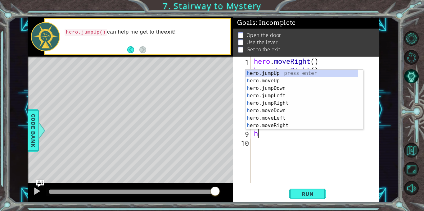
scroll to position [0, 0]
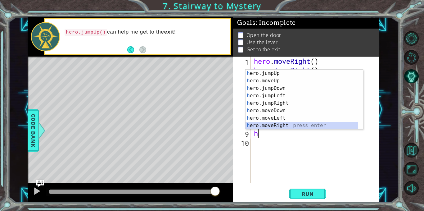
click at [275, 124] on div "h ero.jumpUp press enter h ero.moveUp press enter h ero.jumpDown press enter h …" at bounding box center [301, 106] width 113 height 74
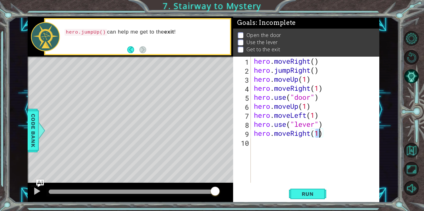
type textarea "hero.moveRight(2)"
click at [263, 145] on div "hero . moveRight ( ) hero . jumpRight ( ) hero . moveUp ( 1 ) hero . moveRight …" at bounding box center [316, 128] width 128 height 144
type textarea "h"
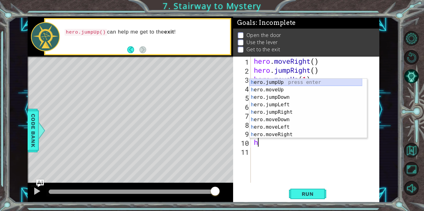
click at [269, 82] on div "h ero.jumpUp press enter h ero.moveUp press enter h ero.jumpDown press enter h …" at bounding box center [305, 115] width 113 height 74
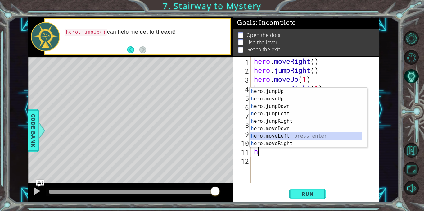
click at [258, 136] on div "h ero.jumpUp press enter h ero.moveUp press enter h ero.jumpDown press enter h …" at bounding box center [305, 124] width 113 height 74
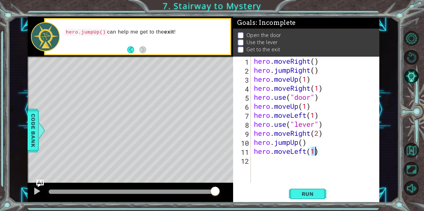
type textarea "hero.moveLeft(2)"
click at [267, 163] on div "hero . moveRight ( ) hero . jumpRight ( ) hero . moveUp ( 1 ) hero . moveRight …" at bounding box center [316, 128] width 128 height 144
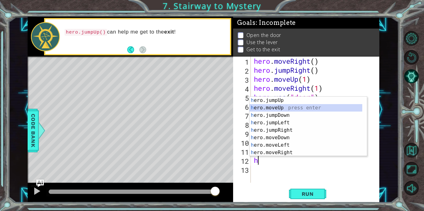
click at [280, 108] on div "h ero.jumpUp press enter h ero.moveUp press enter h ero.jumpDown press enter h …" at bounding box center [305, 133] width 113 height 74
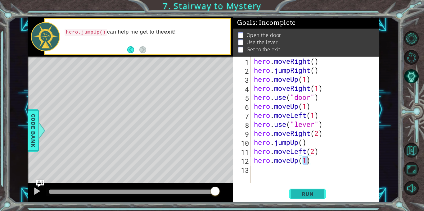
click at [300, 191] on span "Run" at bounding box center [307, 193] width 24 height 6
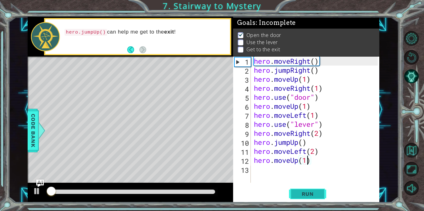
scroll to position [4, 0]
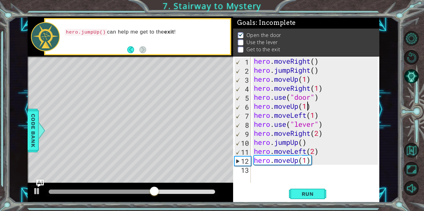
click at [306, 108] on div "hero . moveRight ( ) hero . jumpRight ( ) hero . moveUp ( 1 ) hero . moveRight …" at bounding box center [316, 128] width 128 height 144
type textarea "hero.moveUp(2)"
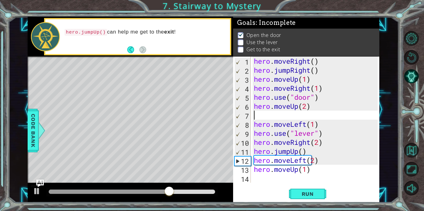
scroll to position [0, 0]
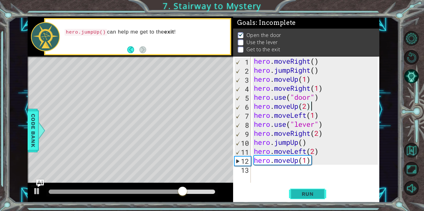
type textarea "hero.moveUp(2)"
click at [307, 195] on span "Run" at bounding box center [307, 193] width 24 height 6
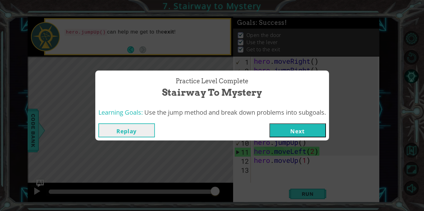
click at [310, 126] on button "Next" at bounding box center [297, 130] width 56 height 14
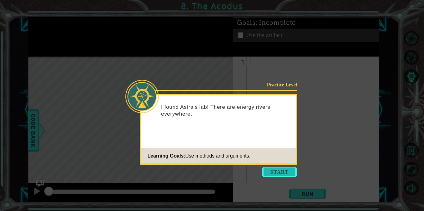
click at [276, 173] on button "Start" at bounding box center [278, 172] width 35 height 10
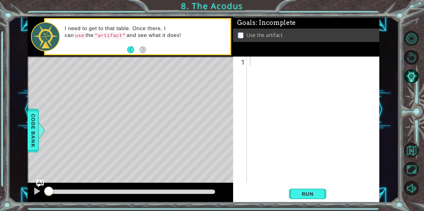
click at [240, 34] on p at bounding box center [241, 35] width 6 height 6
click at [257, 62] on div at bounding box center [314, 128] width 132 height 144
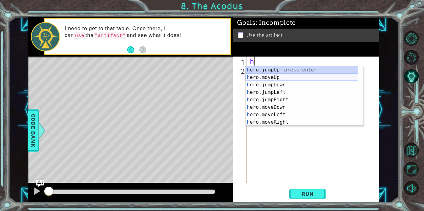
click at [263, 77] on div "h ero.jumpUp press enter h ero.moveUp press enter h ero.jumpDown press enter h …" at bounding box center [301, 103] width 113 height 74
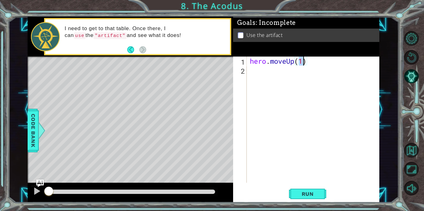
type textarea "hero.moveUp(2)"
click at [280, 77] on div "hero . moveUp ( 2 )" at bounding box center [314, 128] width 132 height 144
type textarea "h"
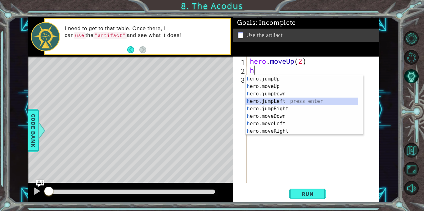
click at [279, 102] on div "h ero.jumpUp press enter h ero.moveUp press enter h ero.jumpDown press enter h …" at bounding box center [301, 112] width 113 height 74
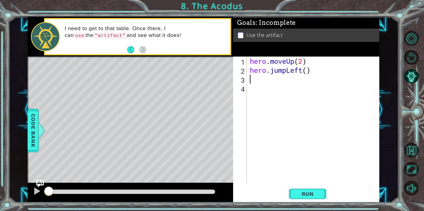
click at [286, 74] on div "hero . moveUp ( 2 ) hero . jumpLeft ( )" at bounding box center [314, 128] width 132 height 144
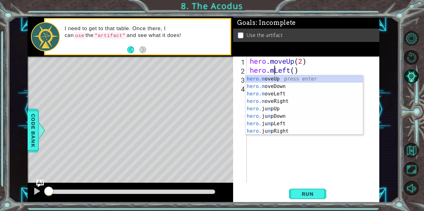
scroll to position [0, 1]
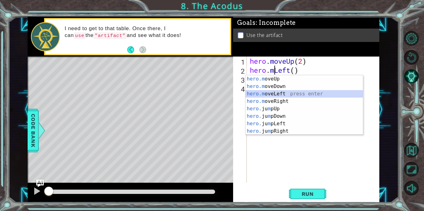
click at [282, 92] on div "hero.m oveUp press enter hero.m oveDown press enter hero.m oveLeft press enter …" at bounding box center [303, 112] width 117 height 74
type textarea "hero.moveLeft(1)"
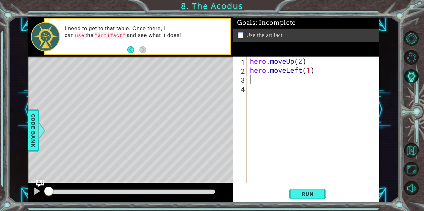
click at [259, 77] on div "hero . moveUp ( 2 ) hero . moveLeft ( 1 )" at bounding box center [314, 128] width 132 height 144
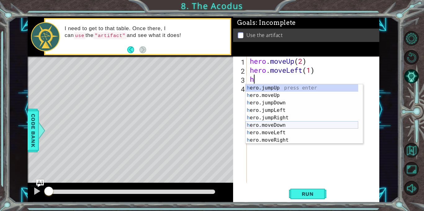
click at [282, 125] on div "h ero.jumpUp press enter h ero.moveUp press enter h ero.jumpDown press enter h …" at bounding box center [301, 121] width 113 height 74
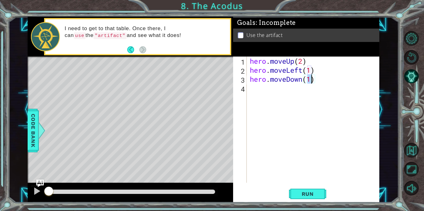
type textarea "hero.moveDown(2)"
click at [254, 89] on div "hero . moveUp ( 2 ) hero . moveLeft ( 1 ) hero . moveDown ( 2 )" at bounding box center [314, 128] width 132 height 144
type textarea "h"
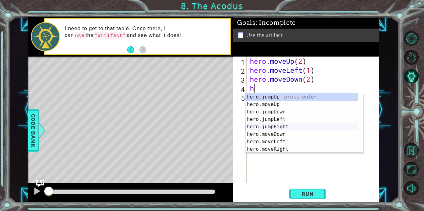
click at [270, 124] on div "h ero.jumpUp press enter h ero.moveUp press enter h ero.jumpDown press enter h …" at bounding box center [301, 130] width 113 height 74
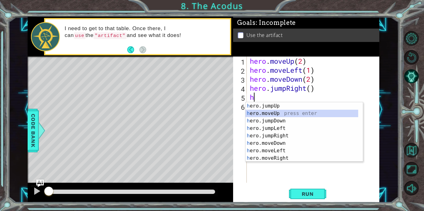
click at [264, 114] on div "h ero.jumpUp press enter h ero.moveUp press enter h ero.jumpDown press enter h …" at bounding box center [301, 139] width 113 height 74
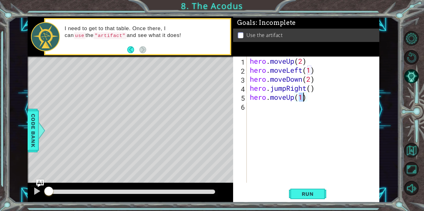
type textarea "hero.moveUp(2)"
click at [264, 114] on div "hero . moveUp ( 2 ) hero . moveLeft ( 1 ) hero . moveDown ( 2 ) hero . jumpRigh…" at bounding box center [314, 128] width 132 height 144
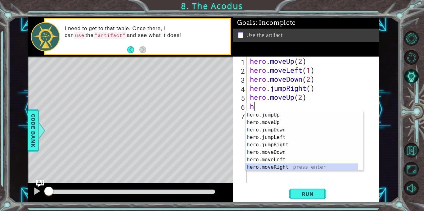
click at [280, 167] on div "h ero.jumpUp press enter h ero.moveUp press enter h ero.jumpDown press enter h …" at bounding box center [301, 148] width 113 height 74
type textarea "hero.moveRight(1)"
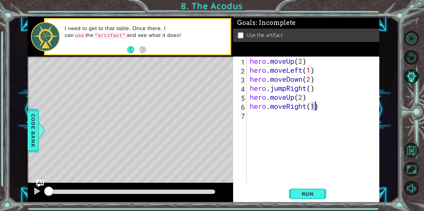
click at [252, 121] on div "hero . moveUp ( 2 ) hero . moveLeft ( 1 ) hero . moveDown ( 2 ) hero . jumpRigh…" at bounding box center [314, 128] width 132 height 144
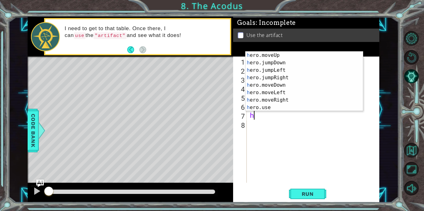
scroll to position [7, 0]
click at [356, 106] on div at bounding box center [359, 77] width 6 height 67
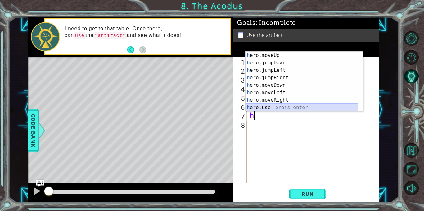
click at [333, 110] on div "h ero.moveUp press enter h ero.jumpDown press enter h ero.jumpLeft press enter …" at bounding box center [301, 88] width 113 height 74
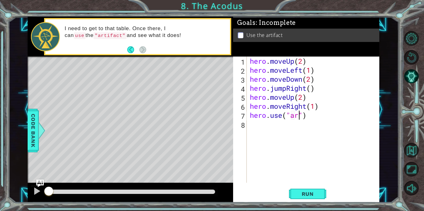
scroll to position [0, 2]
type textarea "hero.use("artifact")"
click at [311, 193] on span "Run" at bounding box center [307, 193] width 24 height 6
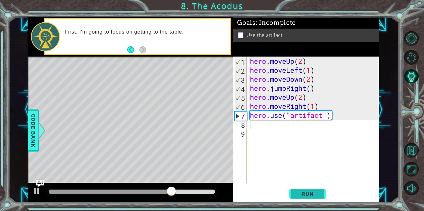
click at [304, 194] on span "Run" at bounding box center [307, 193] width 24 height 6
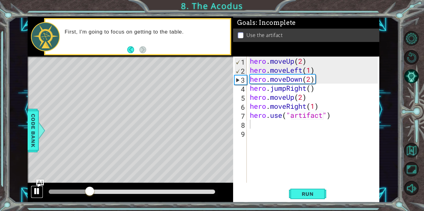
click at [35, 191] on div at bounding box center [37, 191] width 8 height 8
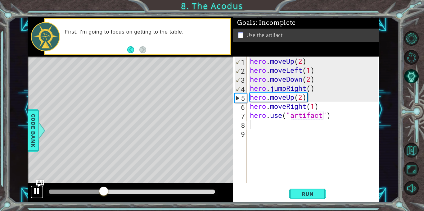
click at [35, 191] on div at bounding box center [37, 191] width 8 height 8
click at [311, 89] on div "hero . moveUp ( 2 ) hero . moveLeft ( 1 ) hero . moveDown ( 2 ) hero . jumpRigh…" at bounding box center [314, 128] width 132 height 144
type textarea "hero.jumpRight(1)"
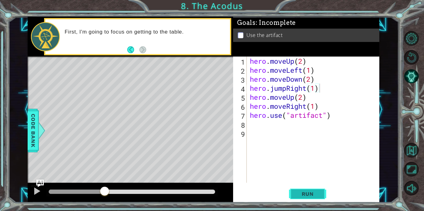
click at [313, 192] on span "Run" at bounding box center [307, 193] width 24 height 6
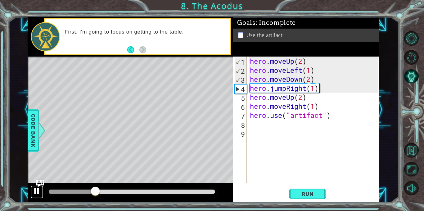
click at [39, 190] on div at bounding box center [37, 191] width 8 height 8
click at [314, 78] on div "hero . moveUp ( 2 ) hero . moveLeft ( 1 ) hero . moveDown ( 2 ) hero . jumpRigh…" at bounding box center [314, 128] width 132 height 144
type textarea "hero.moveDown(2)"
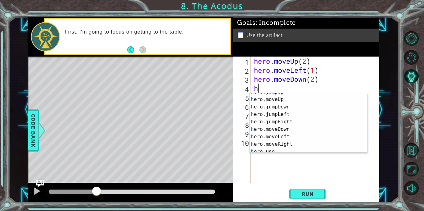
scroll to position [15, 0]
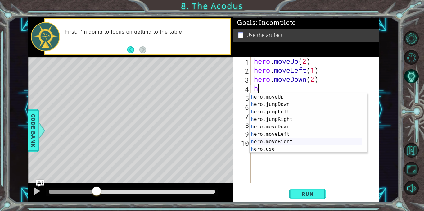
click at [335, 140] on div "h ero.moveUp press enter h ero.jumpDown press enter h ero.jumpLeft press enter …" at bounding box center [305, 130] width 113 height 74
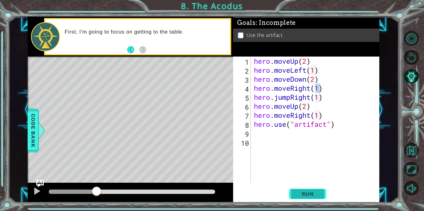
click at [310, 190] on span "Run" at bounding box center [307, 193] width 24 height 6
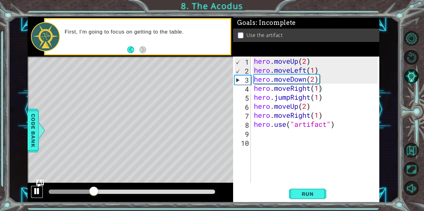
click at [35, 191] on div at bounding box center [37, 191] width 8 height 8
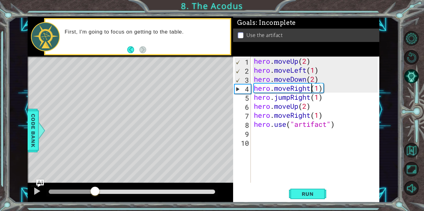
click at [310, 87] on div "hero . moveUp ( 2 ) hero . moveLeft ( 1 ) hero . moveDown ( 2 ) hero . moveRigh…" at bounding box center [316, 128] width 128 height 144
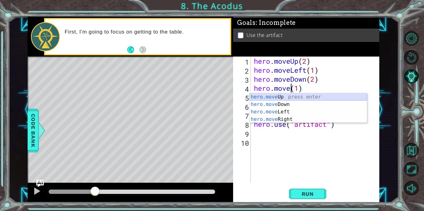
click at [300, 97] on div "hero.move Up press enter hero.move Down press enter hero.move Left press enter …" at bounding box center [307, 115] width 117 height 45
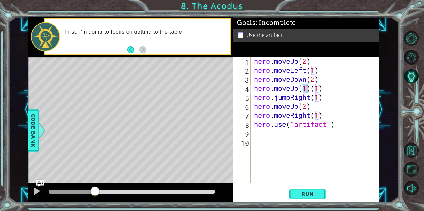
click at [408, 30] on div at bounding box center [414, 113] width 19 height 168
click at [409, 38] on button "Level Options" at bounding box center [411, 38] width 15 height 15
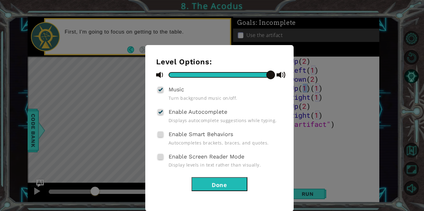
click at [222, 184] on button "Done" at bounding box center [219, 184] width 56 height 14
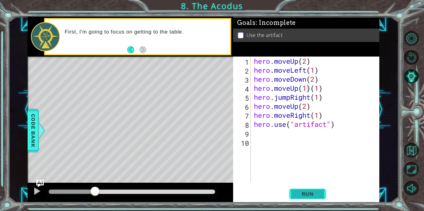
click at [300, 194] on span "Run" at bounding box center [307, 193] width 24 height 6
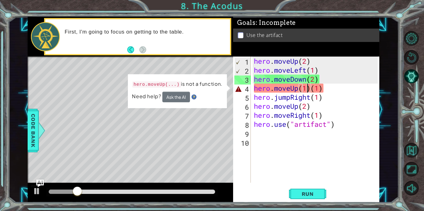
click at [310, 89] on div "hero . moveUp ( 2 ) hero . moveLeft ( 1 ) hero . moveDown ( 2 ) hero . moveUp (…" at bounding box center [316, 128] width 128 height 144
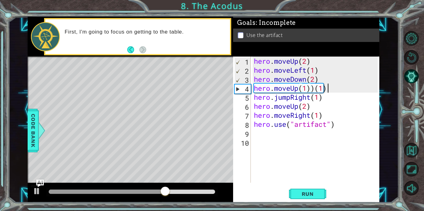
click at [327, 88] on div "hero . moveUp ( 2 ) hero . moveLeft ( 1 ) hero . moveDown ( 2 ) hero . moveUp (…" at bounding box center [316, 128] width 128 height 144
click at [316, 196] on span "Run" at bounding box center [307, 193] width 24 height 6
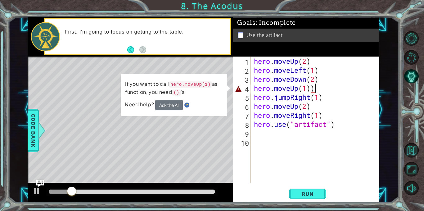
type textarea "hero.moveUp(1)"
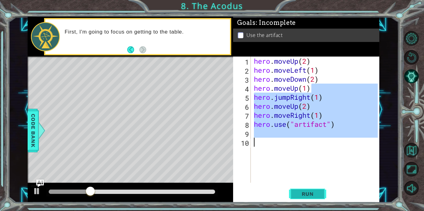
drag, startPoint x: 318, startPoint y: 90, endPoint x: 309, endPoint y: 190, distance: 100.5
click at [309, 190] on div "hero.moveUp(1) 1 2 3 4 5 6 7 8 9 10 hero . moveUp ( 2 ) hero . moveLeft ( 1 ) h…" at bounding box center [306, 129] width 146 height 146
click at [309, 190] on span "Run" at bounding box center [307, 193] width 24 height 6
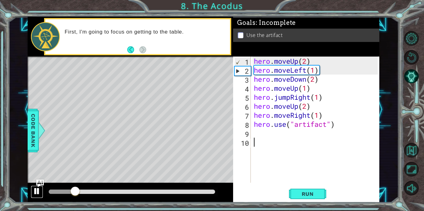
click at [35, 193] on div at bounding box center [37, 191] width 8 height 8
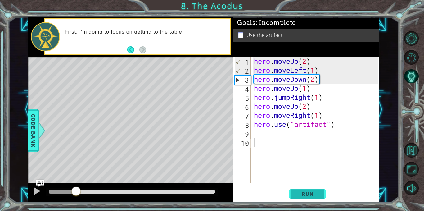
click at [305, 191] on span "Run" at bounding box center [307, 193] width 24 height 6
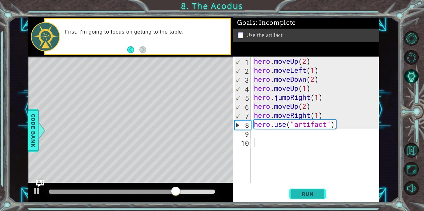
click at [309, 193] on span "Run" at bounding box center [307, 193] width 24 height 6
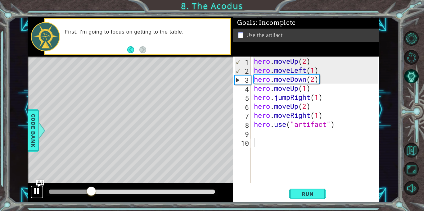
click at [34, 189] on div at bounding box center [37, 191] width 8 height 8
click at [310, 97] on div "hero . moveUp ( 2 ) hero . moveLeft ( 1 ) hero . moveDown ( 2 ) hero . moveUp (…" at bounding box center [316, 128] width 128 height 144
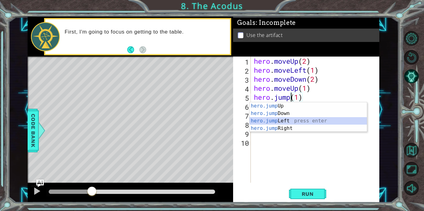
click at [312, 122] on div "hero.jump Up press enter hero.jump Down press enter hero.jump Left press enter …" at bounding box center [307, 124] width 117 height 45
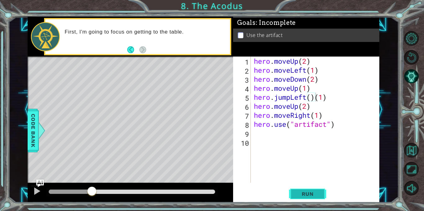
click at [299, 193] on span "Run" at bounding box center [307, 193] width 24 height 6
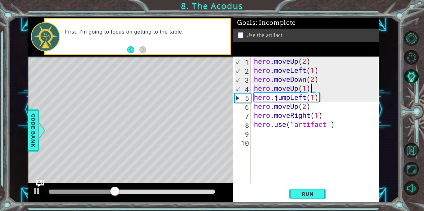
click at [314, 87] on div "hero . moveUp ( 2 ) hero . moveLeft ( 1 ) hero . moveDown ( 2 ) hero . moveUp (…" at bounding box center [316, 128] width 128 height 144
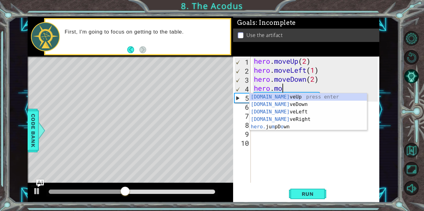
scroll to position [0, 0]
type textarea "h"
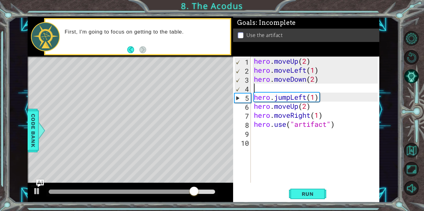
type textarea "hero.moveDown(2)"
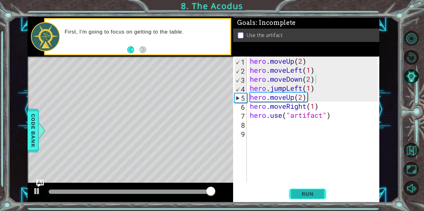
click at [316, 191] on span "Run" at bounding box center [307, 193] width 24 height 6
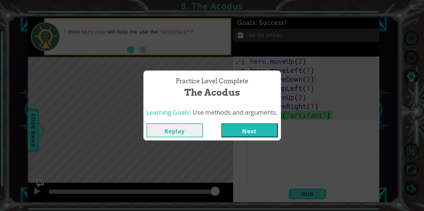
click at [259, 127] on button "Next" at bounding box center [249, 130] width 56 height 14
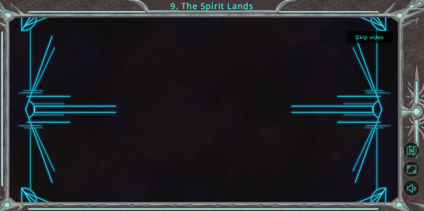
click at [368, 39] on button "Skip video" at bounding box center [369, 37] width 47 height 12
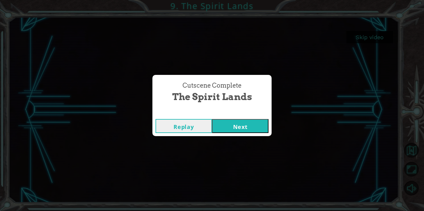
click at [245, 125] on button "Next" at bounding box center [240, 126] width 56 height 14
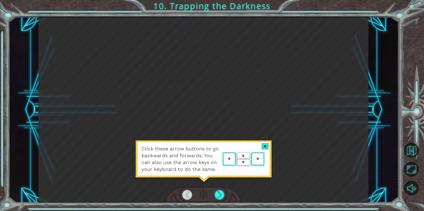
click at [265, 159] on area at bounding box center [265, 159] width 0 height 0
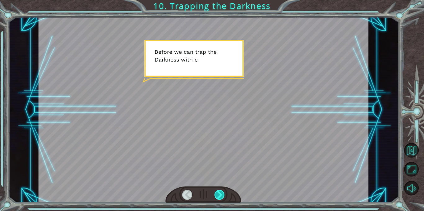
click at [217, 199] on div at bounding box center [219, 194] width 10 height 10
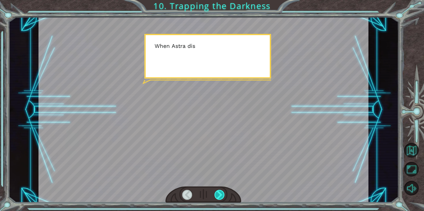
click at [217, 199] on div at bounding box center [219, 194] width 10 height 10
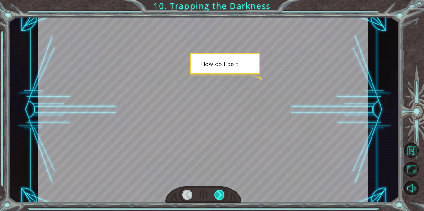
click at [217, 199] on div at bounding box center [219, 194] width 10 height 10
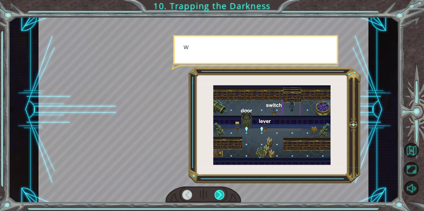
click at [217, 199] on div at bounding box center [219, 194] width 10 height 10
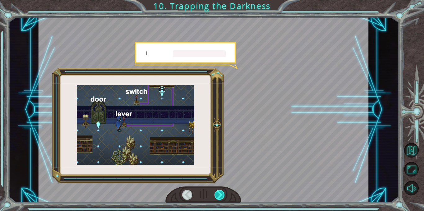
click at [217, 199] on div at bounding box center [219, 194] width 10 height 10
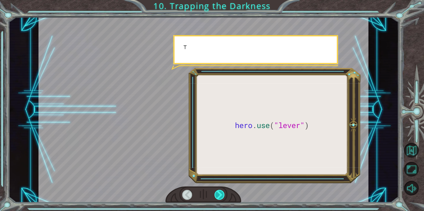
click at [217, 199] on div at bounding box center [219, 194] width 10 height 10
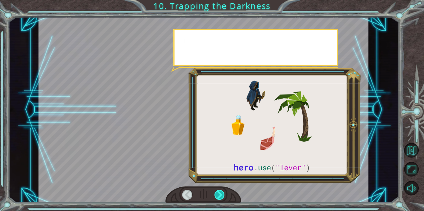
click at [217, 199] on div at bounding box center [219, 194] width 10 height 10
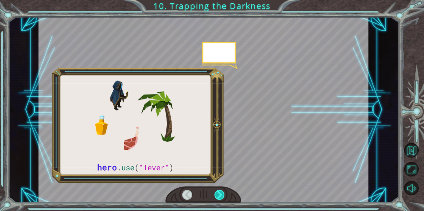
click at [217, 199] on div at bounding box center [219, 194] width 10 height 10
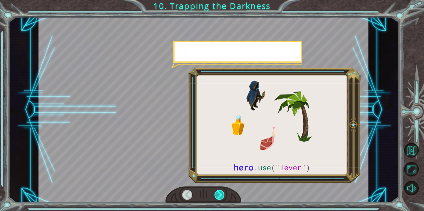
click at [217, 199] on div at bounding box center [219, 194] width 10 height 10
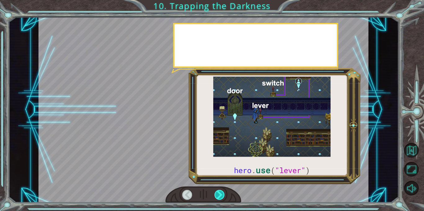
click at [217, 199] on div at bounding box center [219, 194] width 10 height 10
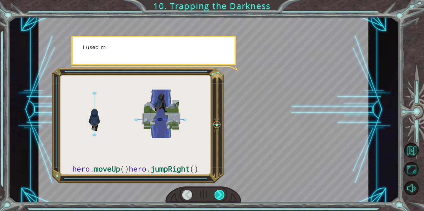
click at [217, 199] on div at bounding box center [219, 194] width 10 height 10
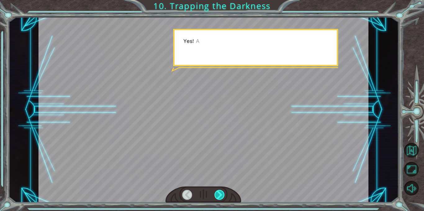
click at [217, 199] on div at bounding box center [219, 194] width 10 height 10
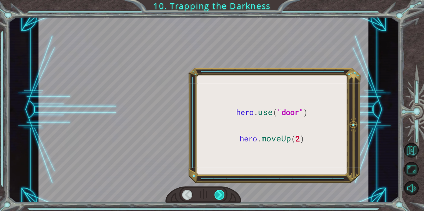
click at [217, 199] on div at bounding box center [219, 194] width 10 height 10
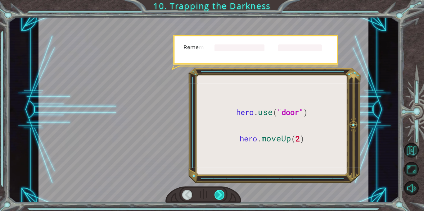
click at [217, 199] on div at bounding box center [219, 194] width 10 height 10
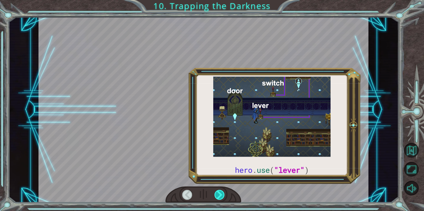
click at [217, 199] on div at bounding box center [219, 194] width 10 height 10
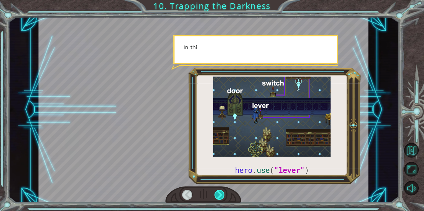
click at [217, 199] on div at bounding box center [219, 194] width 10 height 10
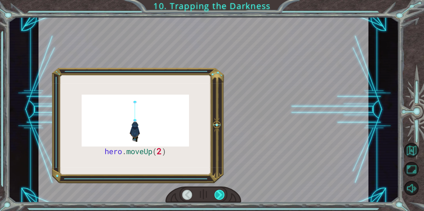
click at [217, 199] on div at bounding box center [219, 194] width 10 height 10
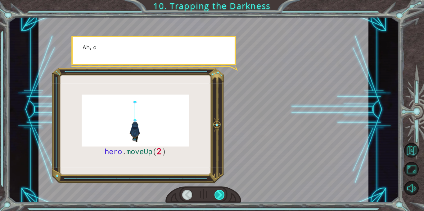
click at [217, 199] on div at bounding box center [219, 194] width 10 height 10
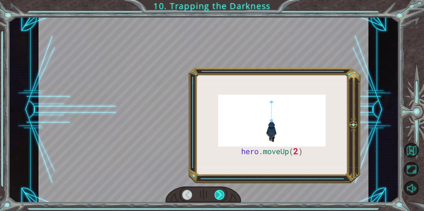
click at [217, 199] on div at bounding box center [219, 194] width 10 height 10
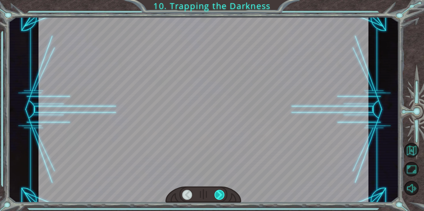
click at [217, 199] on div at bounding box center [219, 194] width 10 height 10
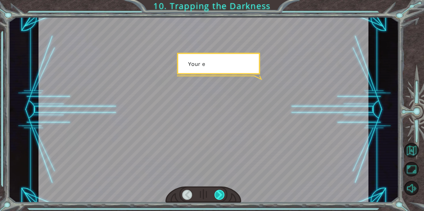
click at [217, 199] on div at bounding box center [219, 194] width 10 height 10
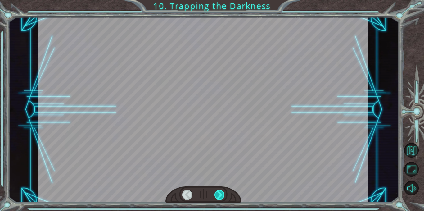
click at [217, 199] on div at bounding box center [219, 194] width 10 height 10
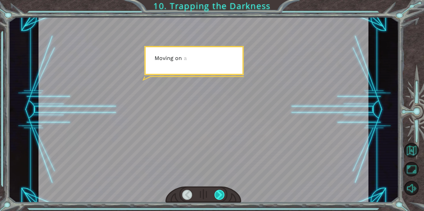
click at [217, 199] on div at bounding box center [219, 194] width 10 height 10
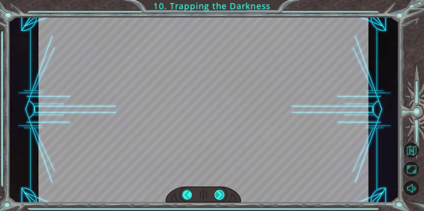
click at [217, 199] on div at bounding box center [219, 194] width 10 height 10
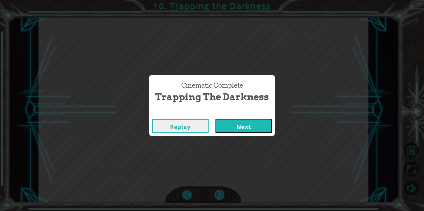
click at [217, 199] on div "Cinematic Complete Trapping the Darkness Replay Next" at bounding box center [212, 105] width 424 height 211
click at [248, 127] on button "Next" at bounding box center [243, 126] width 56 height 14
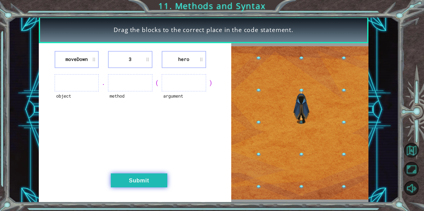
click at [131, 177] on button "Submit" at bounding box center [139, 180] width 56 height 14
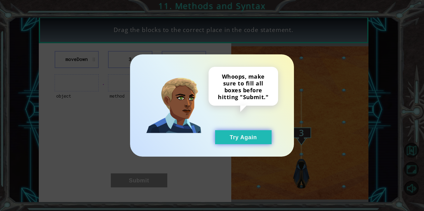
click at [237, 136] on button "Try Again" at bounding box center [243, 137] width 56 height 14
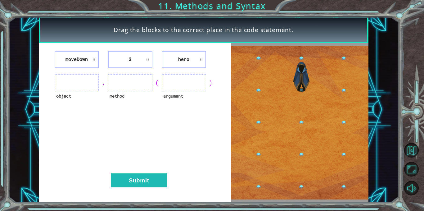
click at [72, 86] on ul at bounding box center [77, 82] width 44 height 17
click at [81, 79] on ul at bounding box center [77, 82] width 44 height 17
click at [78, 79] on ul at bounding box center [77, 82] width 44 height 17
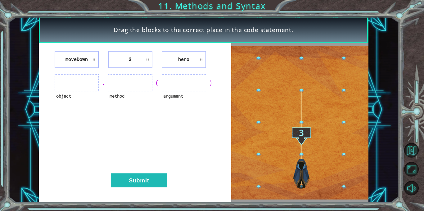
click at [129, 69] on div "moveDown 3 hero object . method ( argument ) Submit" at bounding box center [135, 122] width 192 height 159
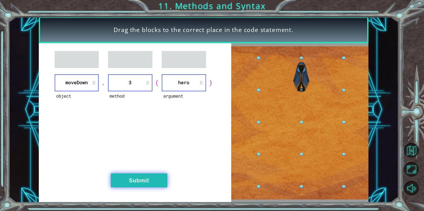
click at [142, 177] on button "Submit" at bounding box center [139, 180] width 56 height 14
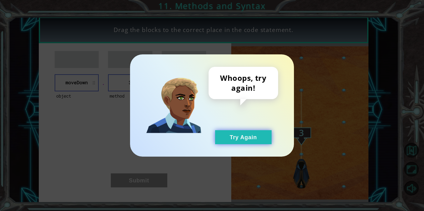
click at [250, 135] on button "Try Again" at bounding box center [243, 137] width 56 height 14
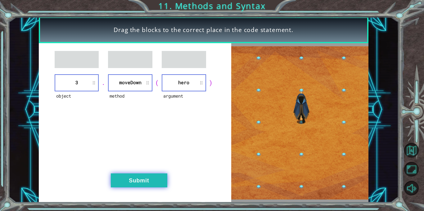
click at [125, 183] on button "Submit" at bounding box center [139, 180] width 56 height 14
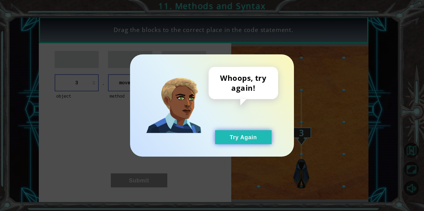
click at [231, 137] on button "Try Again" at bounding box center [243, 137] width 56 height 14
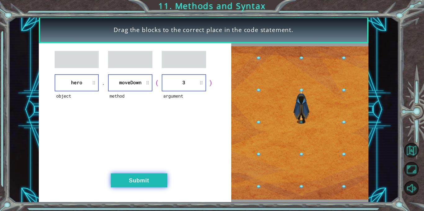
click at [119, 177] on button "Submit" at bounding box center [139, 180] width 56 height 14
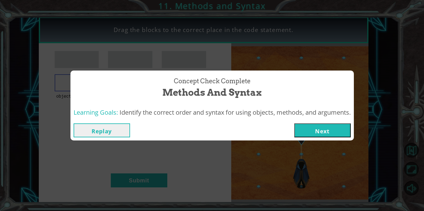
click at [328, 131] on button "Next" at bounding box center [322, 130] width 56 height 14
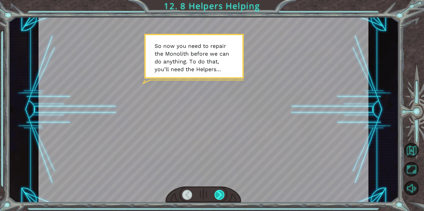
click at [220, 193] on div at bounding box center [219, 194] width 10 height 10
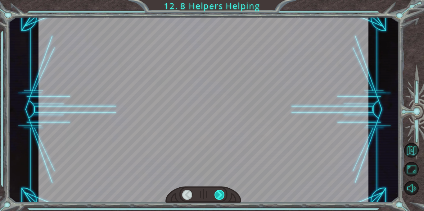
click at [220, 193] on div at bounding box center [219, 194] width 10 height 10
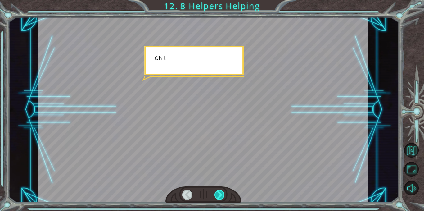
click at [220, 193] on div at bounding box center [219, 194] width 10 height 10
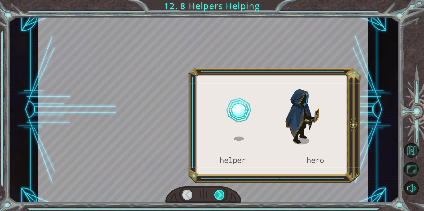
click at [220, 193] on div at bounding box center [219, 194] width 10 height 10
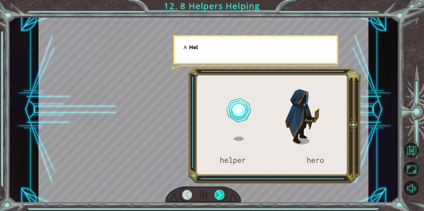
click at [220, 193] on div at bounding box center [219, 194] width 10 height 10
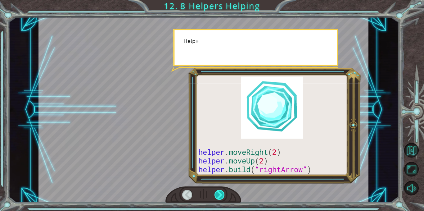
click at [220, 193] on div at bounding box center [219, 194] width 10 height 10
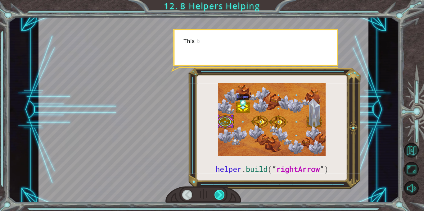
click at [220, 193] on div at bounding box center [219, 194] width 10 height 10
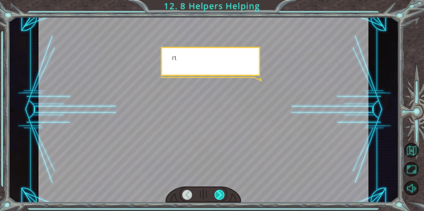
click at [220, 193] on div at bounding box center [219, 194] width 10 height 10
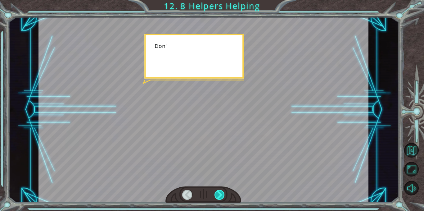
click at [220, 193] on div at bounding box center [219, 194] width 10 height 10
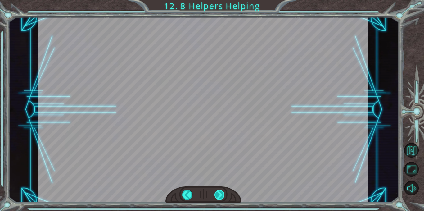
click at [220, 193] on div at bounding box center [219, 194] width 10 height 10
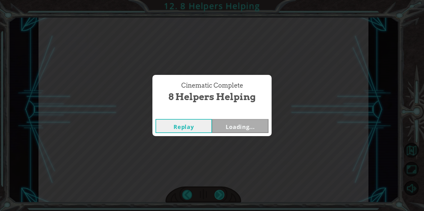
click at [220, 193] on div "Cinematic Complete 8 Helpers Helping Replay Loading..." at bounding box center [212, 105] width 424 height 211
click at [247, 125] on button "Next" at bounding box center [240, 126] width 56 height 14
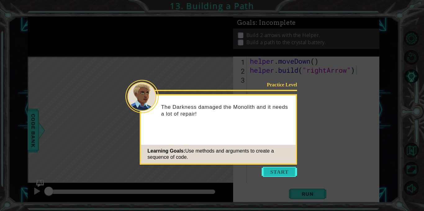
click at [273, 171] on button "Start" at bounding box center [278, 172] width 35 height 10
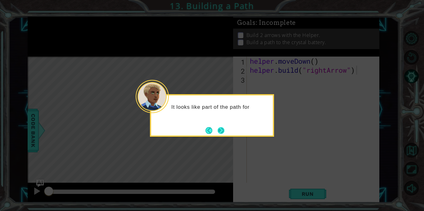
click at [224, 130] on button "Next" at bounding box center [220, 130] width 7 height 7
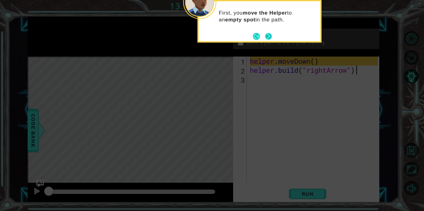
click at [267, 34] on button "Next" at bounding box center [268, 36] width 7 height 7
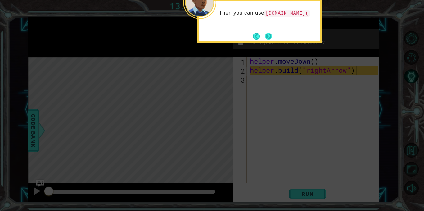
click at [268, 36] on button "Next" at bounding box center [267, 36] width 7 height 7
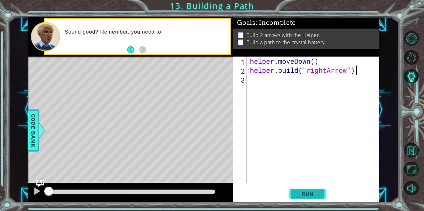
click at [306, 195] on span "Run" at bounding box center [307, 193] width 24 height 6
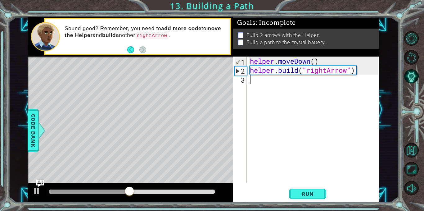
click at [274, 84] on div "helper . moveDown ( ) helper . build ( "rightArrow" )" at bounding box center [314, 128] width 132 height 144
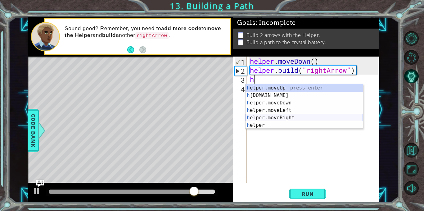
click at [283, 117] on div "h elper.moveUp press enter h [DOMAIN_NAME] press enter h elper.moveDown press e…" at bounding box center [303, 114] width 117 height 60
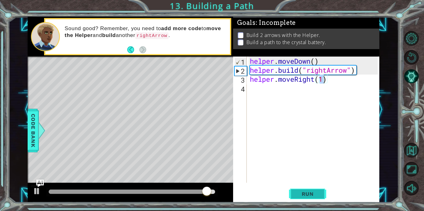
click at [298, 189] on button "Run" at bounding box center [307, 193] width 37 height 15
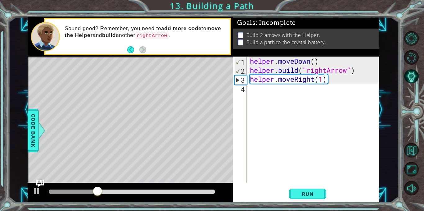
type textarea "helper.moveRight(12)"
type textarea "helper.moveRight(2"
click at [306, 91] on div "helper . moveDown ( ) helper . build ( "rightArrow" ) helper . moveRight ( 2" at bounding box center [314, 128] width 132 height 144
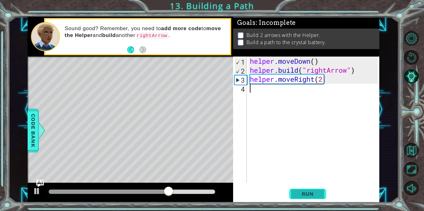
click at [303, 192] on span "Run" at bounding box center [307, 193] width 24 height 6
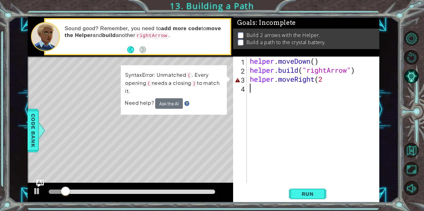
click at [328, 80] on div "helper . moveDown ( ) helper . build ( "rightArrow" ) helper . moveRight ( 2" at bounding box center [314, 128] width 132 height 144
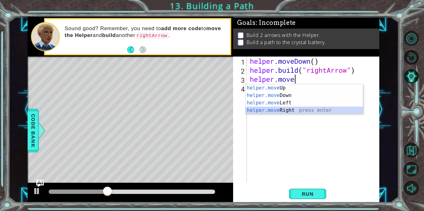
click at [316, 109] on div "helper.move Up press enter helper.move Down press enter helper.move Left press …" at bounding box center [303, 106] width 117 height 45
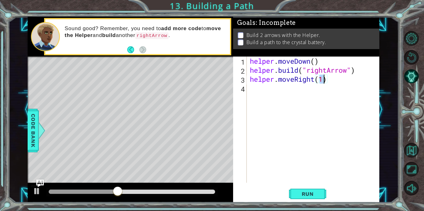
type textarea "helper.moveRight(2)"
click at [300, 198] on button "Run" at bounding box center [307, 193] width 37 height 15
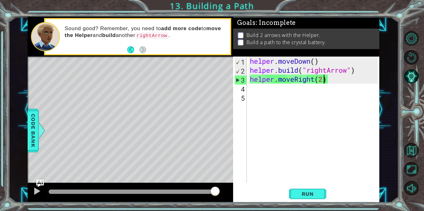
click at [323, 78] on div "helper . moveDown ( ) helper . build ( "rightArrow" ) helper . moveRight ( 2 )" at bounding box center [314, 128] width 132 height 144
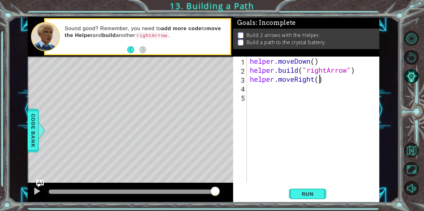
type textarea "helper.moveRight(3)"
click at [318, 193] on span "Run" at bounding box center [307, 193] width 24 height 6
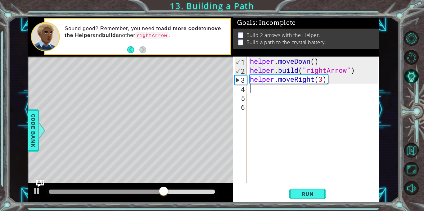
click at [322, 80] on div "helper . moveDown ( ) helper . build ( "rightArrow" ) helper . moveRight ( 3 )" at bounding box center [314, 128] width 132 height 144
type textarea "helper.moveRight(4)"
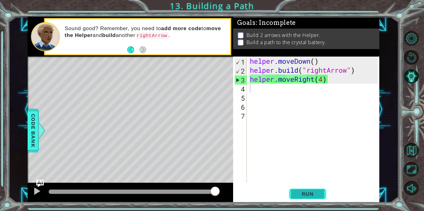
click at [308, 189] on button "Run" at bounding box center [307, 193] width 37 height 15
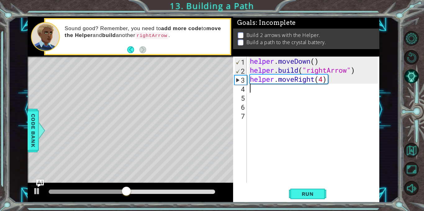
click at [267, 89] on div "helper . moveDown ( ) helper . build ( "rightArrow" ) helper . moveRight ( 4 )" at bounding box center [314, 128] width 132 height 144
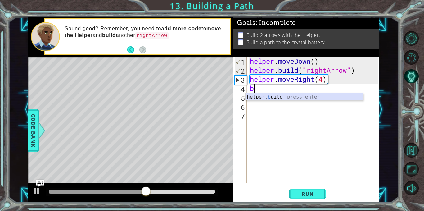
click at [272, 95] on div "helper. b uild press enter" at bounding box center [303, 104] width 117 height 22
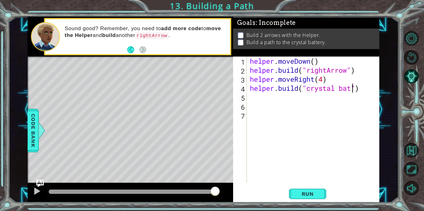
scroll to position [0, 5]
type textarea "[DOMAIN_NAME]("crystal battery")"
click at [302, 196] on span "Run" at bounding box center [307, 193] width 24 height 6
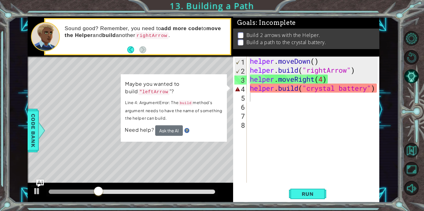
click at [60, 199] on div at bounding box center [130, 192] width 205 height 20
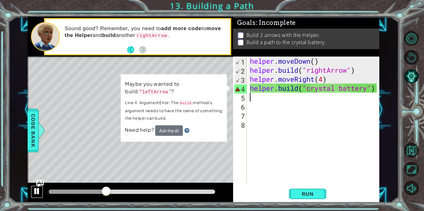
click at [36, 193] on div at bounding box center [37, 191] width 8 height 8
click at [37, 181] on img "Ask AI" at bounding box center [40, 183] width 8 height 8
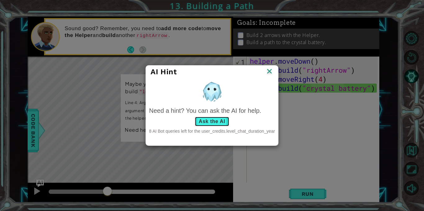
click at [226, 120] on button "Ask the AI" at bounding box center [211, 121] width 34 height 10
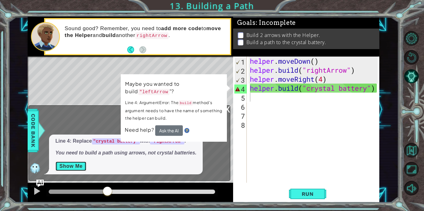
click at [62, 163] on button "Show Me" at bounding box center [70, 166] width 31 height 10
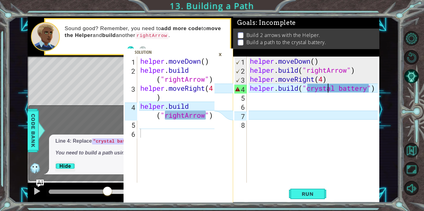
click at [327, 90] on div "helper . moveDown ( ) helper . build ( "rightArrow" ) helper . moveRight ( 4 ) …" at bounding box center [314, 128] width 132 height 144
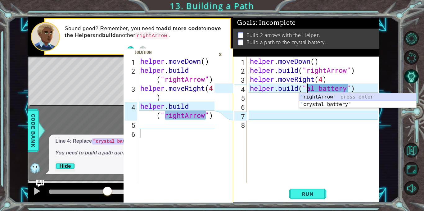
click at [339, 96] on div "" rightArrow" press enter " crystal battery" press enter" at bounding box center [357, 108] width 117 height 30
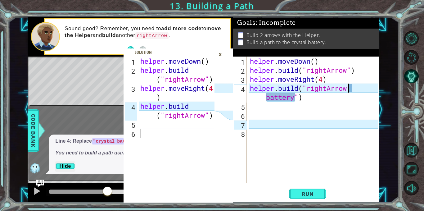
click at [295, 96] on div "helper . moveDown ( ) helper . build ( "rightArrow" ) helper . moveRight ( 4 ) …" at bounding box center [314, 128] width 132 height 144
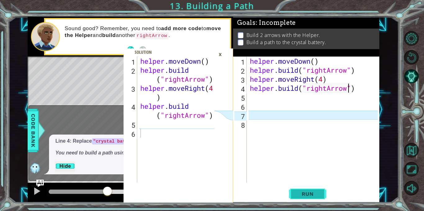
type textarea "[DOMAIN_NAME]("rightArrow")"
click at [295, 193] on button "Run" at bounding box center [307, 193] width 37 height 15
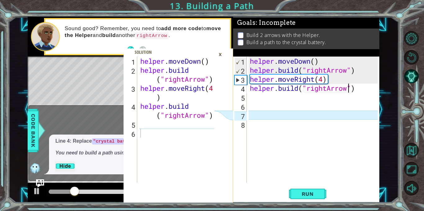
click at [37, 181] on img "Ask AI" at bounding box center [40, 183] width 8 height 8
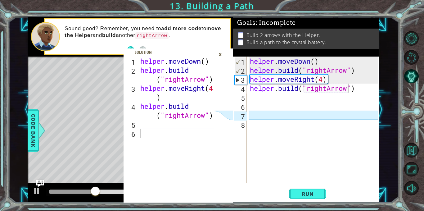
click at [222, 56] on div "×" at bounding box center [220, 54] width 10 height 11
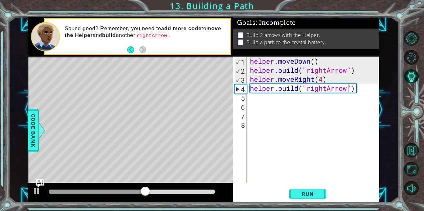
click at [42, 181] on img "Ask AI" at bounding box center [40, 183] width 8 height 8
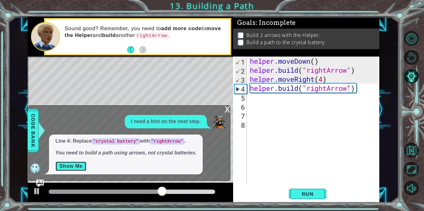
click at [72, 166] on button "Show Me" at bounding box center [70, 166] width 31 height 10
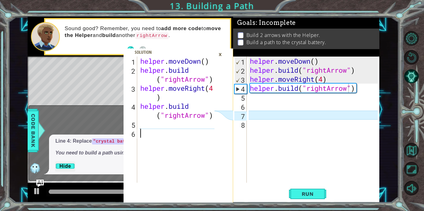
click at [184, 132] on div "helper . moveDown ( ) helper . build ( "rightArrow" ) helper . moveRight ( 4 ) …" at bounding box center [178, 128] width 78 height 144
click at [140, 125] on div "helper . moveDown ( ) helper . build ( "rightArrow" ) helper . moveRight ( 4 ) …" at bounding box center [178, 128] width 78 height 144
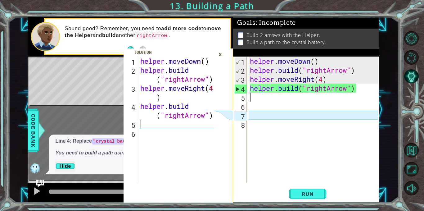
scroll to position [0, 0]
click at [257, 101] on div "helper . moveDown ( ) helper . build ( "rightArrow" ) helper . moveRight ( 4 ) …" at bounding box center [314, 128] width 132 height 144
click at [220, 54] on div "×" at bounding box center [220, 54] width 10 height 11
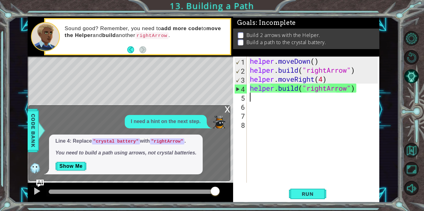
click at [267, 99] on div "helper . moveDown ( ) helper . build ( "rightArrow" ) helper . moveRight ( 4 ) …" at bounding box center [314, 128] width 132 height 144
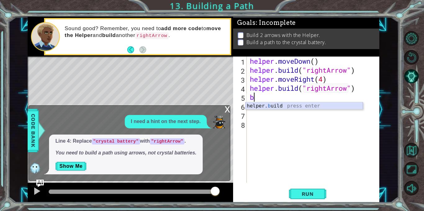
click at [270, 106] on div "helper. b uild press enter" at bounding box center [303, 113] width 117 height 22
type textarea "[DOMAIN_NAME]("rightArrow")"
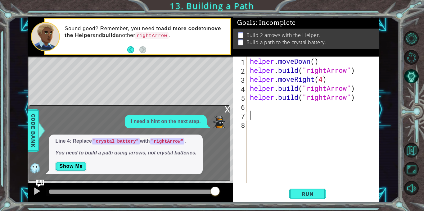
click at [298, 113] on div "helper . moveDown ( ) helper . build ( "rightArrow" ) helper . moveRight ( 4 ) …" at bounding box center [314, 128] width 132 height 144
click at [251, 108] on div "helper . moveDown ( ) helper . build ( "rightArrow" ) helper . moveRight ( 4 ) …" at bounding box center [314, 128] width 132 height 144
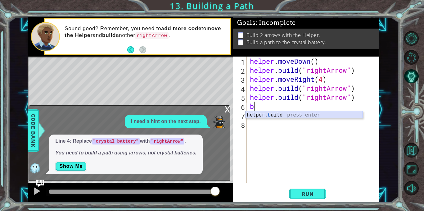
click at [293, 114] on div "helper. b uild press enter" at bounding box center [303, 122] width 117 height 22
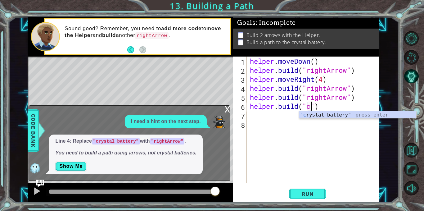
scroll to position [0, 3]
click at [324, 117] on div ""c rystal battery" press enter" at bounding box center [357, 122] width 117 height 22
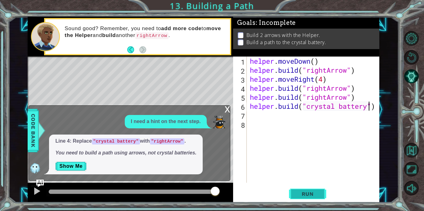
click at [295, 190] on button "Run" at bounding box center [307, 193] width 37 height 15
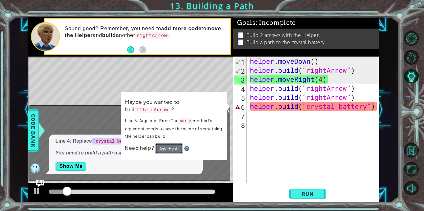
click at [166, 145] on button "Ask the AI" at bounding box center [169, 148] width 28 height 11
click at [72, 167] on button "Show Me" at bounding box center [70, 166] width 31 height 10
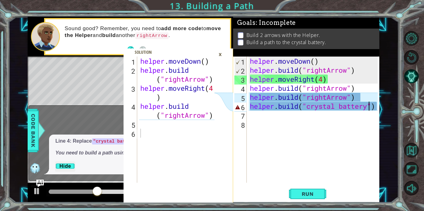
click at [221, 54] on div "×" at bounding box center [220, 54] width 10 height 11
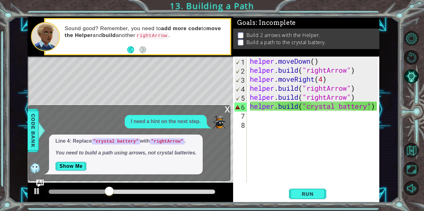
click at [228, 109] on div "x" at bounding box center [227, 108] width 6 height 6
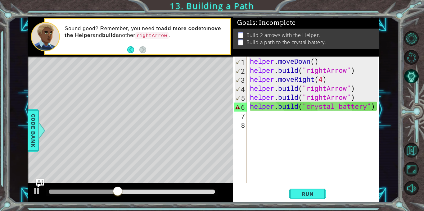
click at [41, 181] on img "Ask AI" at bounding box center [40, 183] width 8 height 8
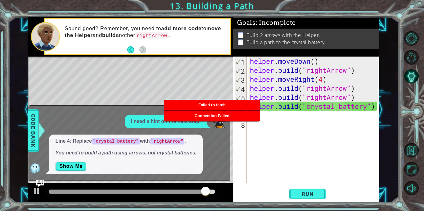
click at [372, 103] on div "helper . moveDown ( ) helper . build ( "rightArrow" ) helper . moveRight ( 4 ) …" at bounding box center [314, 128] width 132 height 144
click at [368, 108] on div "helper . moveDown ( ) helper . build ( "rightArrow" ) helper . moveRight ( 4 ) …" at bounding box center [314, 128] width 132 height 144
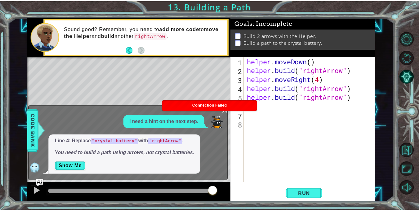
scroll to position [0, 0]
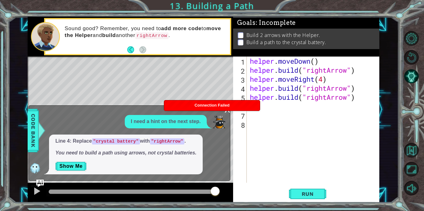
type textarea "[DOMAIN_NAME]("rightArrow")")"
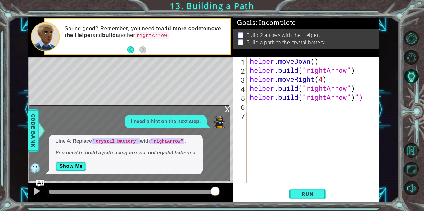
click at [368, 102] on div "helper . moveDown ( ) helper . build ( "rightArrow" ) helper . moveRight ( 4 ) …" at bounding box center [314, 128] width 132 height 144
click at [362, 94] on div "helper . moveDown ( ) helper . build ( "rightArrow" ) helper . moveRight ( 4 ) …" at bounding box center [314, 128] width 132 height 144
type textarea "[DOMAIN_NAME]("rightArrow")"
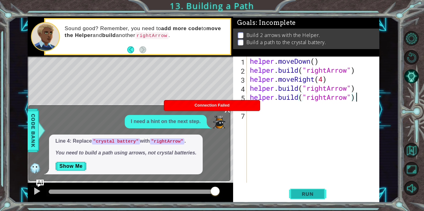
click at [319, 195] on span "Run" at bounding box center [307, 193] width 24 height 6
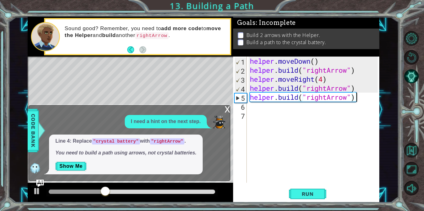
click at [227, 108] on div "x" at bounding box center [227, 108] width 6 height 6
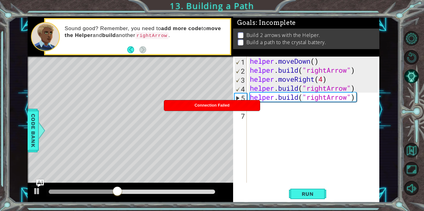
click at [227, 108] on div "Connection Failed" at bounding box center [211, 105] width 95 height 10
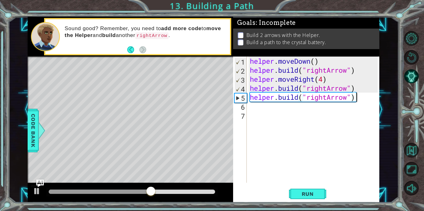
click at [236, 96] on div "5" at bounding box center [240, 97] width 12 height 9
click at [248, 106] on div "[DOMAIN_NAME]("rightArrow") 1 2 3 4 5 6 7 helper . moveDown ( ) helper . build …" at bounding box center [305, 119] width 144 height 126
click at [250, 106] on div "helper . moveDown ( ) helper . build ( "rightArrow" ) helper . moveRight ( 4 ) …" at bounding box center [314, 128] width 132 height 144
click at [309, 191] on span "Run" at bounding box center [307, 193] width 24 height 6
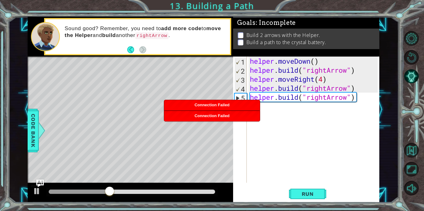
click at [275, 104] on div "helper . moveDown ( ) helper . build ( "rightArrow" ) helper . moveRight ( 4 ) …" at bounding box center [314, 128] width 132 height 144
click at [272, 111] on div "helper . moveDown ( ) helper . build ( "rightArrow" ) helper . moveRight ( 4 ) …" at bounding box center [314, 128] width 132 height 144
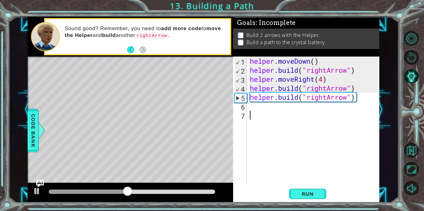
click at [265, 107] on div "helper . moveDown ( ) helper . build ( "rightArrow" ) helper . moveRight ( 4 ) …" at bounding box center [314, 128] width 132 height 144
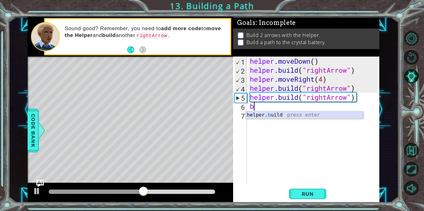
click at [276, 114] on div "helper. b uild press enter" at bounding box center [303, 122] width 117 height 22
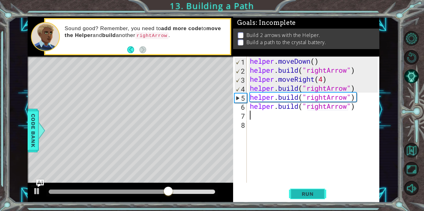
type textarea "[DOMAIN_NAME]("rightArrow")"
click at [292, 194] on button "Run" at bounding box center [307, 193] width 37 height 15
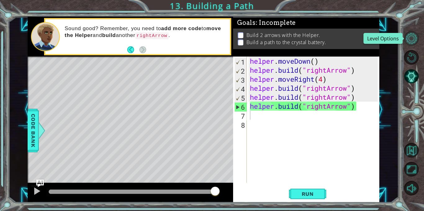
click at [407, 36] on button "Level Options" at bounding box center [411, 38] width 15 height 15
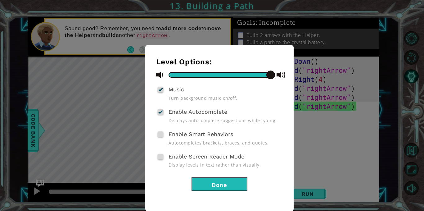
click at [217, 180] on button "Done" at bounding box center [219, 184] width 56 height 14
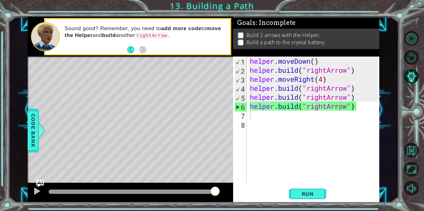
click at [53, 40] on div at bounding box center [45, 36] width 29 height 29
click at [166, 7] on div "1 2 3 4 5 6 helper . moveDown ( ) helper . build ( "rightArrow" ) helper . move…" at bounding box center [212, 105] width 424 height 211
click at [411, 148] on button "Back to Map" at bounding box center [411, 150] width 15 height 15
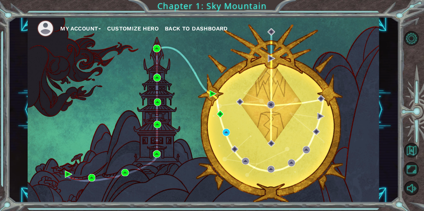
click at [78, 27] on button "My Account" at bounding box center [80, 28] width 41 height 9
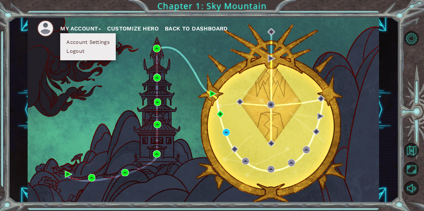
click at [93, 52] on li "Logout" at bounding box center [87, 51] width 47 height 7
click at [82, 52] on button "Logout" at bounding box center [75, 51] width 22 height 7
